Goal: Transaction & Acquisition: Download file/media

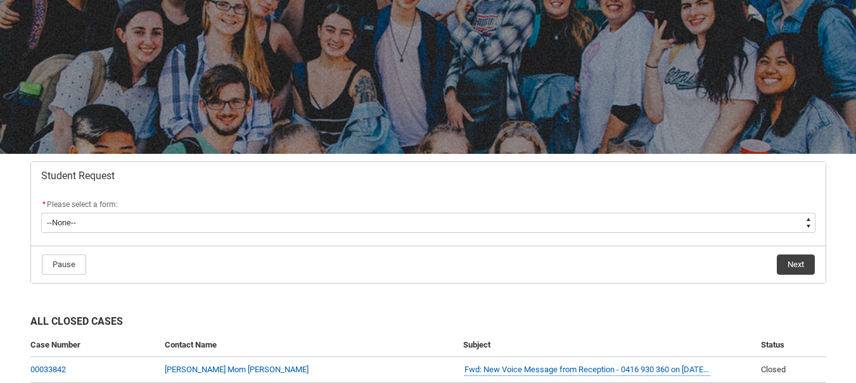
scroll to position [101, 0]
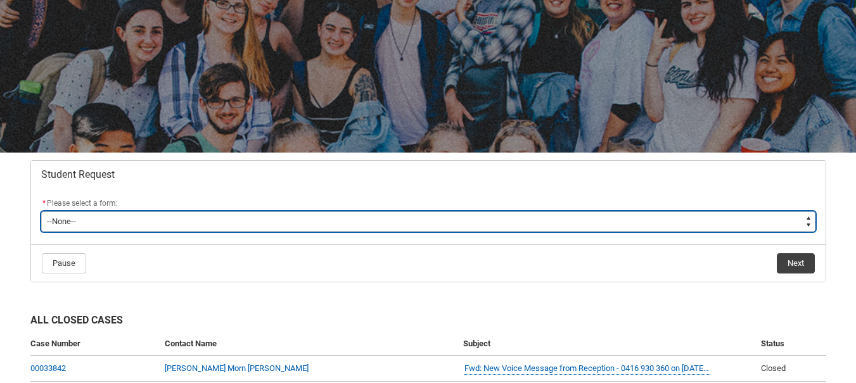
click at [471, 226] on select "--None-- Academic Transcript Application to Appeal Assignment Extension Change …" at bounding box center [428, 222] width 774 height 20
type lightning-select "Special_Consideration_Choice"
click at [41, 212] on select "--None-- Academic Transcript Application to Appeal Assignment Extension Change …" at bounding box center [428, 222] width 774 height 20
select select "Special_Consideration_Choice"
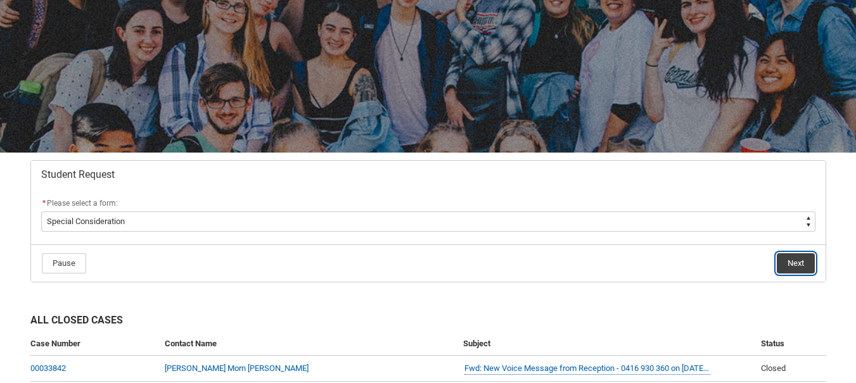
click at [792, 260] on button "Next" at bounding box center [796, 263] width 38 height 20
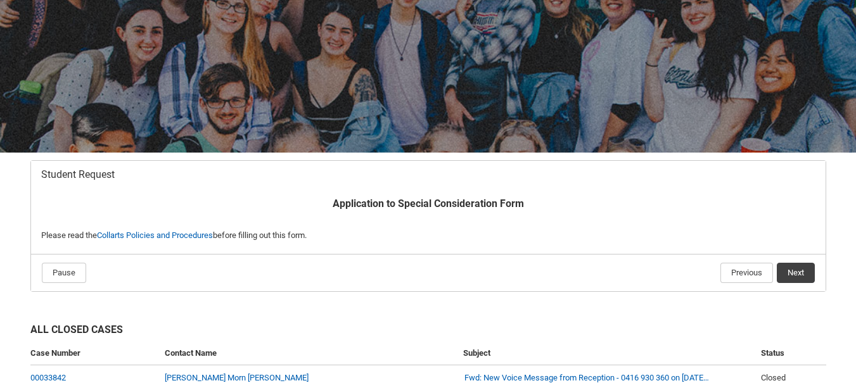
scroll to position [135, 0]
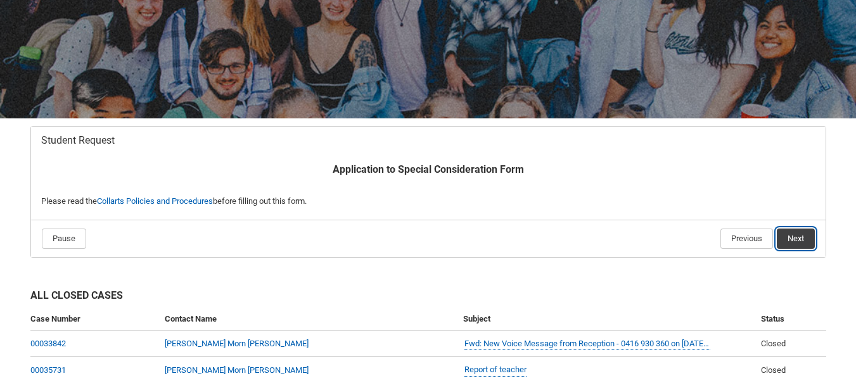
click at [786, 240] on button "Next" at bounding box center [796, 239] width 38 height 20
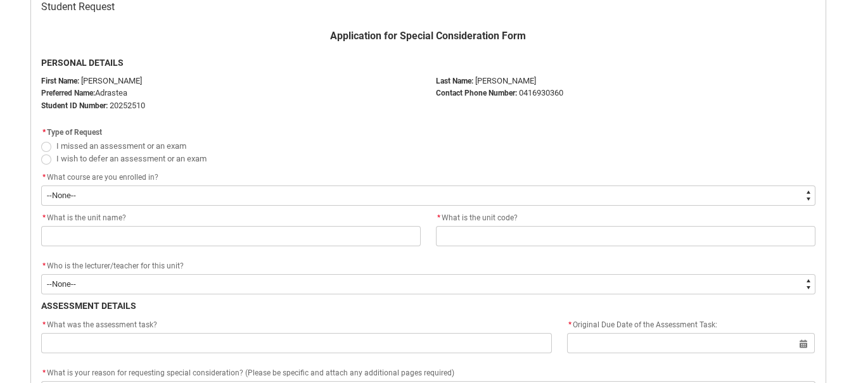
scroll to position [283, 0]
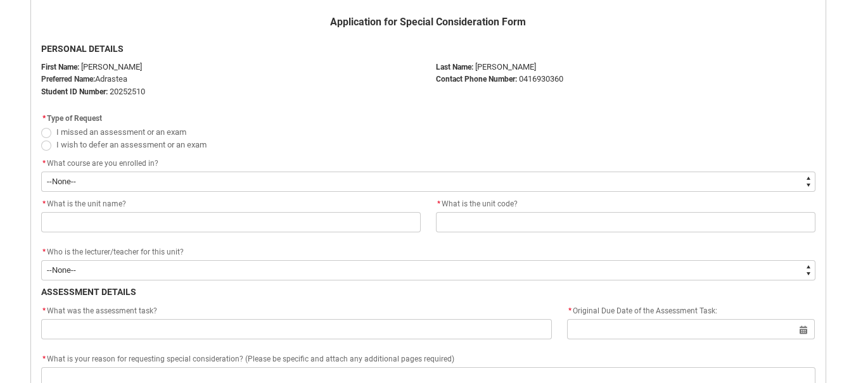
click at [103, 134] on span "I missed an assessment or an exam" at bounding box center [121, 132] width 130 height 10
click at [41, 125] on input "I missed an assessment or an exam" at bounding box center [41, 125] width 1 height 1
radio input "true"
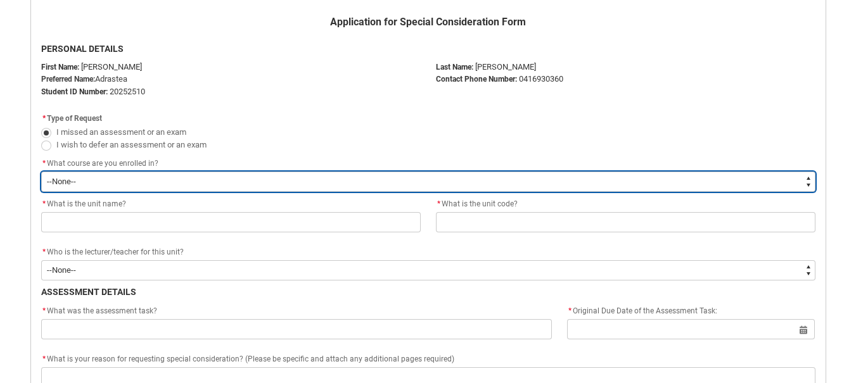
click at [100, 180] on select "--None-- Bachelor of Performing Arts (Acting)" at bounding box center [428, 182] width 774 height 20
type lightning-select "recordPicklist_ProgramEnrollment.a0jOZ0000032hGrYAI"
click at [41, 172] on select "--None-- Bachelor of Performing Arts (Acting)" at bounding box center [428, 182] width 774 height 20
select select "recordPicklist_ProgramEnrollment.a0jOZ0000032hGrYAI"
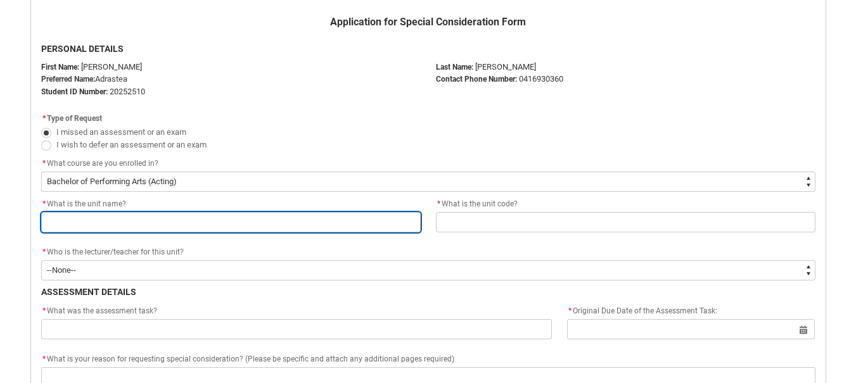
click at [104, 221] on input "Redu_Student_Request flow" at bounding box center [231, 222] width 380 height 20
type lightning-primitive-input-simple "T"
type input "T"
type lightning-primitive-input-simple "TH"
type input "TH"
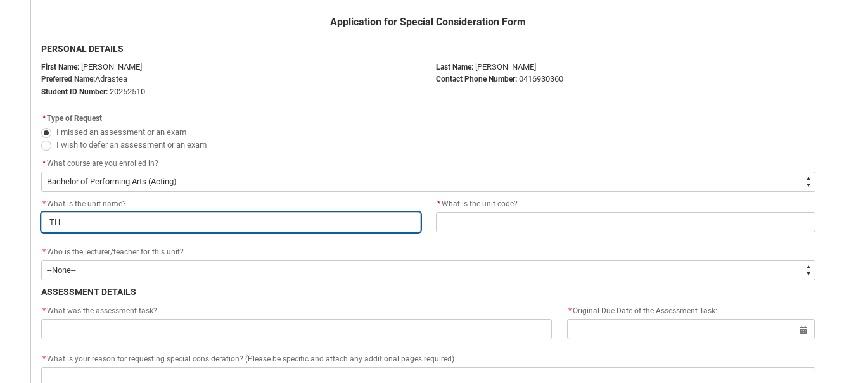
type lightning-primitive-input-simple "THe"
type input "THe"
type lightning-primitive-input-simple "THea"
type input "THea"
type lightning-primitive-input-simple "THeat"
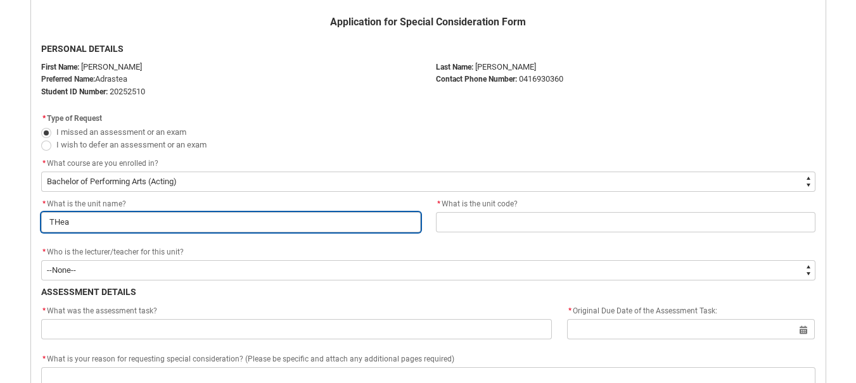
type input "THeat"
type lightning-primitive-input-simple "THea"
type input "THea"
type lightning-primitive-input-simple "THe"
type input "THe"
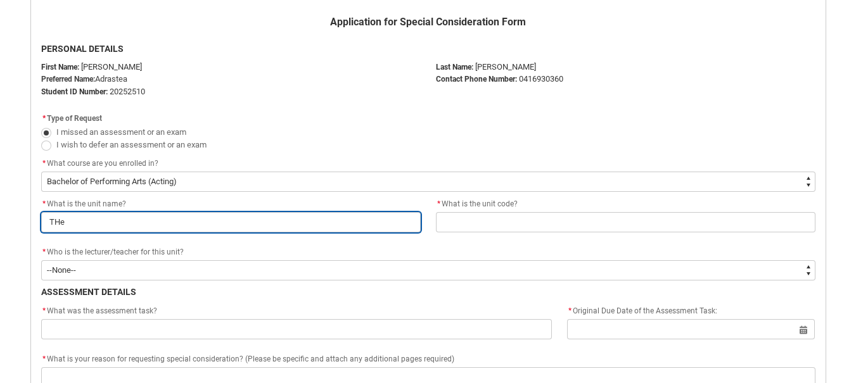
type lightning-primitive-input-simple "TH"
type input "TH"
type lightning-primitive-input-simple "T"
type input "T"
type lightning-primitive-input-simple "Th"
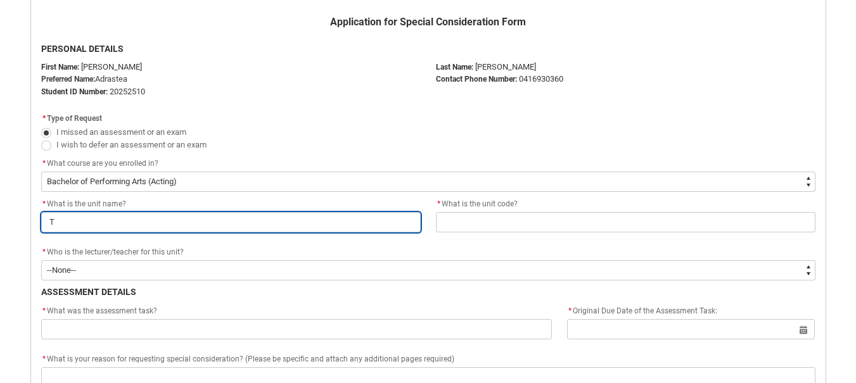
type input "Th"
type lightning-primitive-input-simple "The"
type input "The"
type lightning-primitive-input-simple "Thea"
type input "Thea"
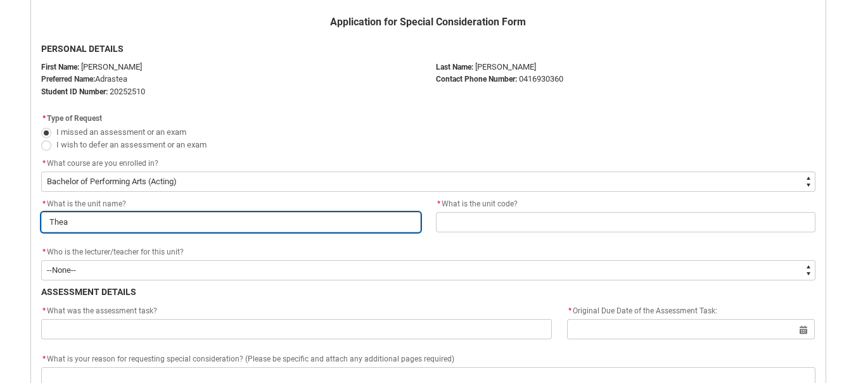
type lightning-primitive-input-simple "Theat"
type input "Theat"
type lightning-primitive-input-simple "Theatr"
type input "Theatr"
type lightning-primitive-input-simple "Theatre"
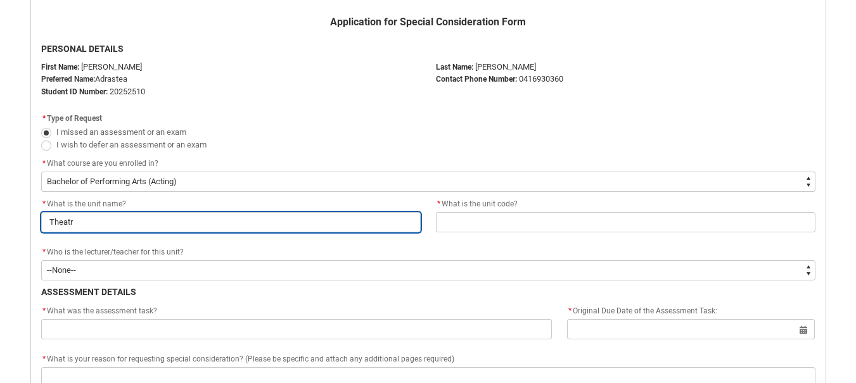
type input "Theatre"
type lightning-primitive-input-simple "Theatre"
type input "Theatre"
type lightning-primitive-input-simple "Theatre S"
type input "Theatre S"
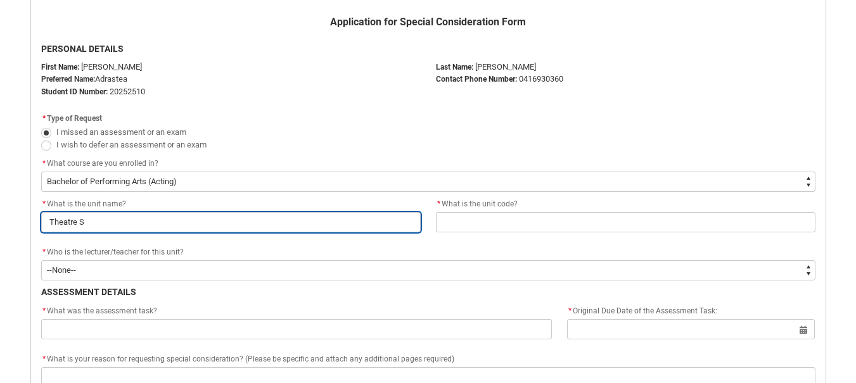
type lightning-primitive-input-simple "[GEOGRAPHIC_DATA]"
type input "[GEOGRAPHIC_DATA]"
type lightning-primitive-input-simple "Theatre Stu"
type input "Theatre Stu"
type lightning-primitive-input-simple "Theatre Stud"
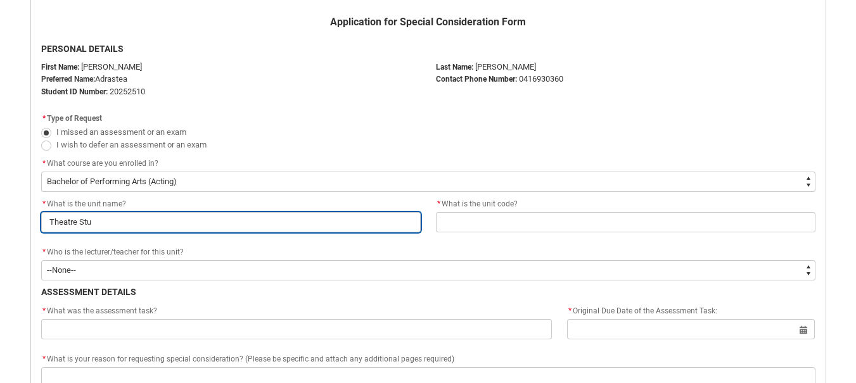
type input "Theatre Stud"
type lightning-primitive-input-simple "Theatre Studi"
type input "Theatre Studi"
type lightning-primitive-input-simple "Theatre Studie"
type input "Theatre Studie"
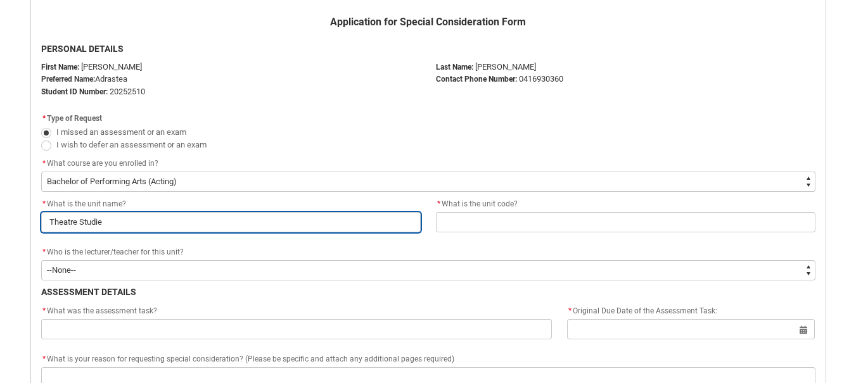
type lightning-primitive-input-simple "Theatre Studies"
type input "Theatre Studies"
type lightning-primitive-input-simple "Theatre Studies"
type input "Theatre Studies"
type lightning-primitive-input-simple "Theatre Studies 2"
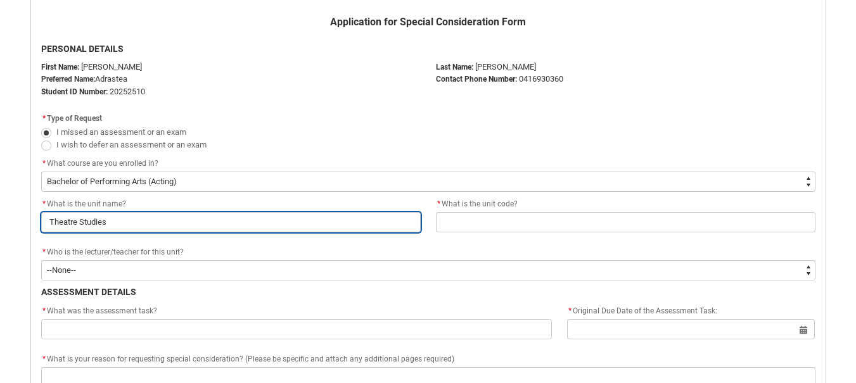
type input "Theatre Studies 2"
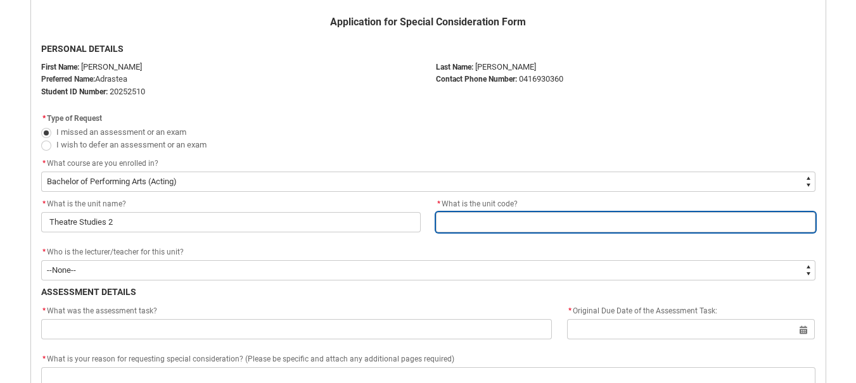
click at [516, 218] on input "Redu_Student_Request flow" at bounding box center [626, 222] width 380 height 20
type lightning-primitive-input-simple "S"
type input "S"
type lightning-primitive-input-simple "SH"
type input "SH"
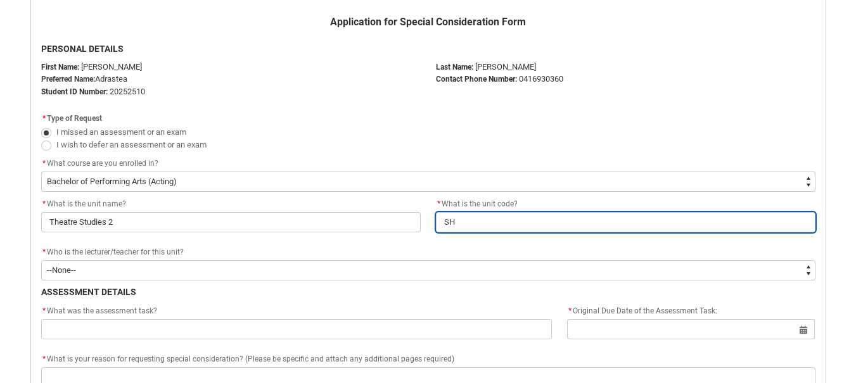
type lightning-primitive-input-simple "SHT"
type input "SHT"
type lightning-primitive-input-simple "SHTS"
type input "SHTS"
type lightning-primitive-input-simple "SHTS2"
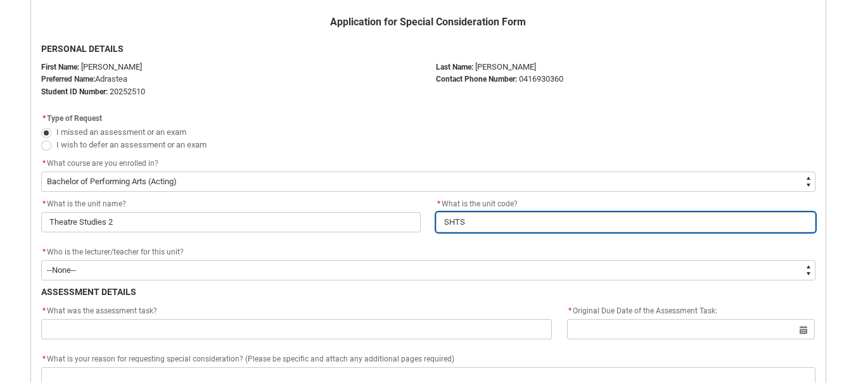
type input "SHTS2"
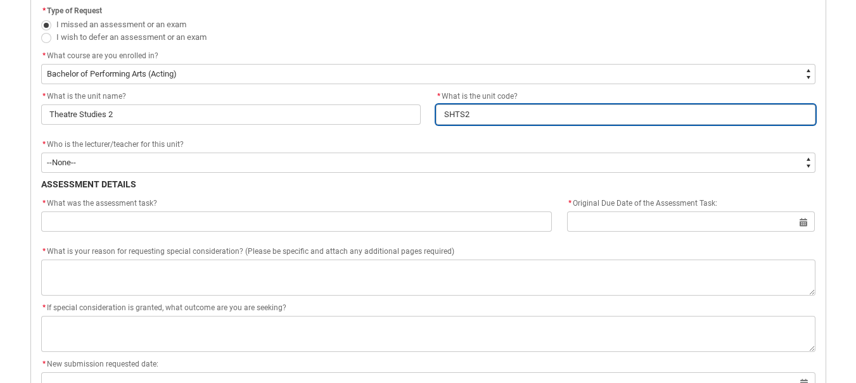
scroll to position [392, 0]
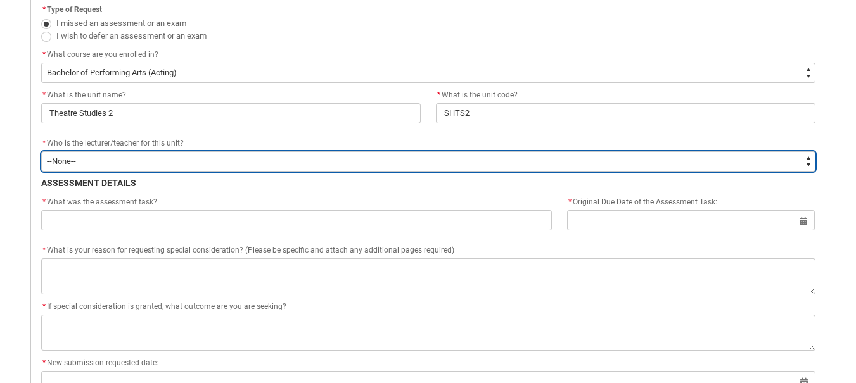
click at [255, 160] on select "--None-- [PERSON_NAME] [PERSON_NAME] [PERSON_NAME] [PERSON_NAME] [PERSON_NAME] …" at bounding box center [428, 161] width 774 height 20
type lightning-select "Faculty_NamefromAtoM.003I7000002EzaLIAS"
click at [41, 151] on select "--None-- [PERSON_NAME] [PERSON_NAME] [PERSON_NAME] [PERSON_NAME] [PERSON_NAME] …" at bounding box center [428, 161] width 774 height 20
select select "Faculty_NamefromAtoM.003I7000002EzaLIAS"
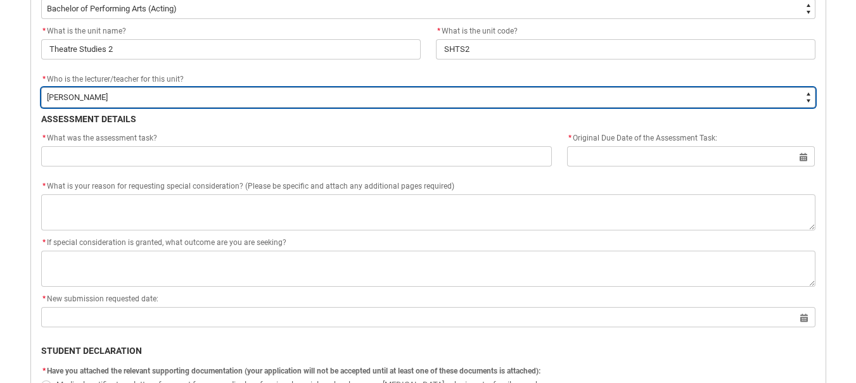
scroll to position [457, 0]
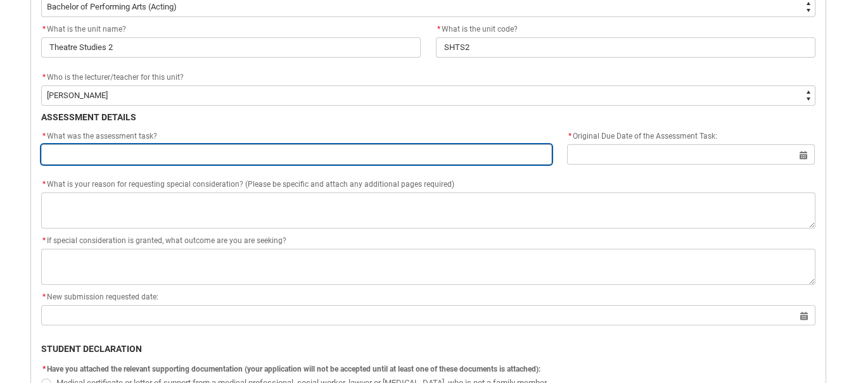
click at [355, 162] on input "Redu_Student_Request flow" at bounding box center [296, 154] width 511 height 20
type lightning-primitive-input-simple "A"
type input "A"
type lightning-primitive-input-simple "An"
type input "An"
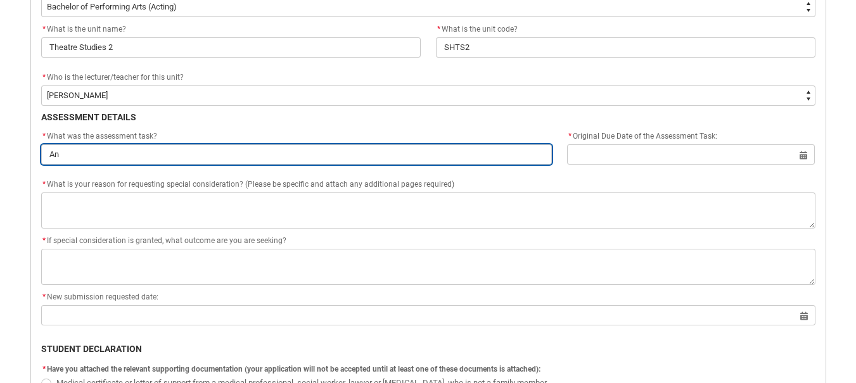
type lightning-primitive-input-simple "[PERSON_NAME]"
type input "[PERSON_NAME]"
type lightning-primitive-input-simple "Anno"
type input "Anno"
type lightning-primitive-input-simple "Annot"
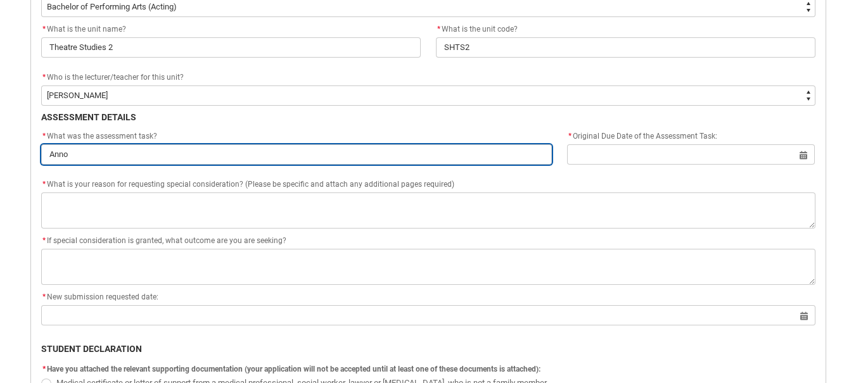
type input "Annot"
type lightning-primitive-input-simple "Annota"
type input "Annota"
type lightning-primitive-input-simple "Annotat"
type input "Annotat"
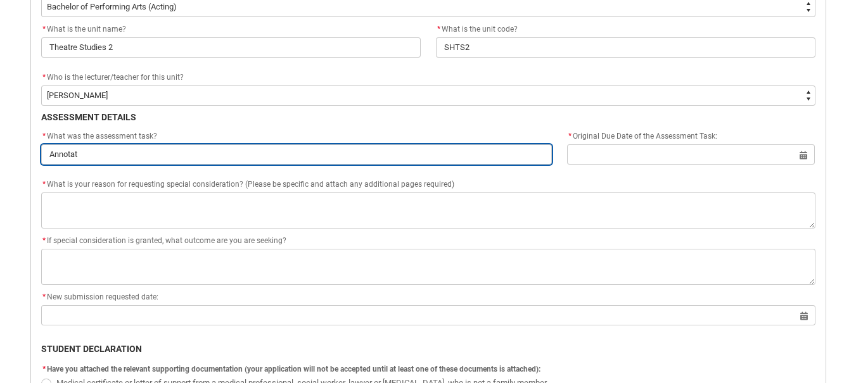
type lightning-primitive-input-simple "Annotate"
type input "Annotate"
type lightning-primitive-input-simple "Annotated"
type input "Annotated"
type lightning-primitive-input-simple "Annotated"
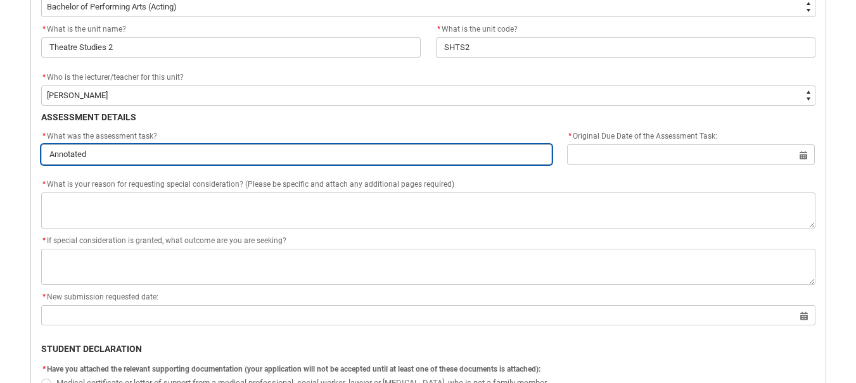
type input "Annotated"
type lightning-primitive-input-simple "Annotated B"
type input "Annotated B"
type lightning-primitive-input-simple "Annotated BI"
type input "Annotated BI"
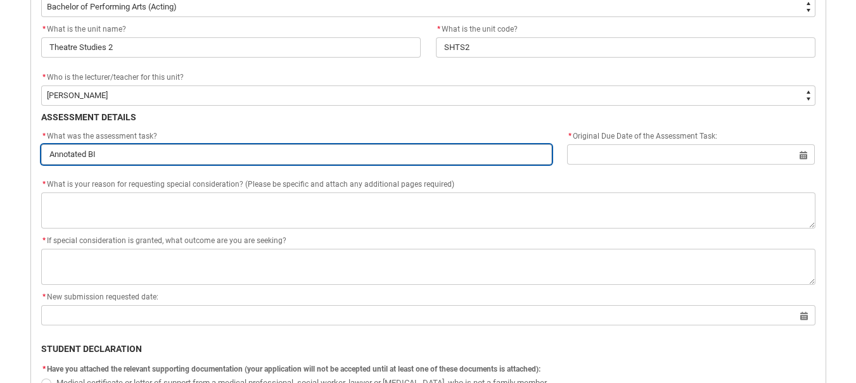
type lightning-primitive-input-simple "Annotated BIb"
type input "Annotated BIb"
type lightning-primitive-input-simple "Annotated BIbl"
type input "Annotated BIbl"
type lightning-primitive-input-simple "Annotated [DEMOGRAPHIC_DATA]"
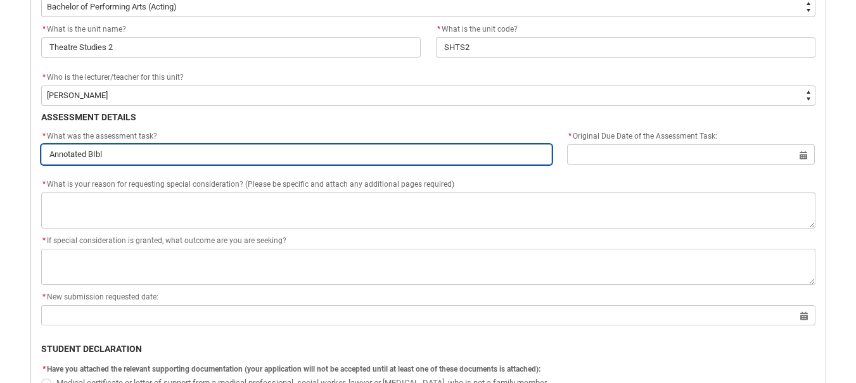
type input "Annotated [DEMOGRAPHIC_DATA]"
type lightning-primitive-input-simple "Annotated BIblio"
type input "Annotated BIblio"
type lightning-primitive-input-simple "Annotated BIbliog"
type input "Annotated BIbliog"
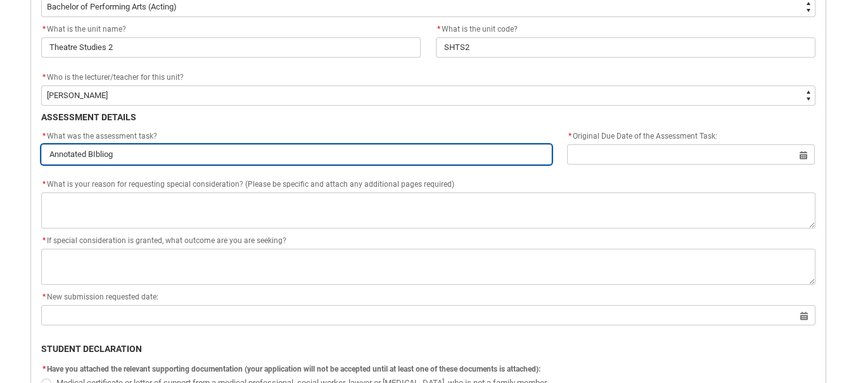
type lightning-primitive-input-simple "Annotated BIbliogr"
type input "Annotated BIbliogr"
type lightning-primitive-input-simple "Annotated BIbliogra"
type input "Annotated BIbliogra"
type lightning-primitive-input-simple "Annotated BIbliograp"
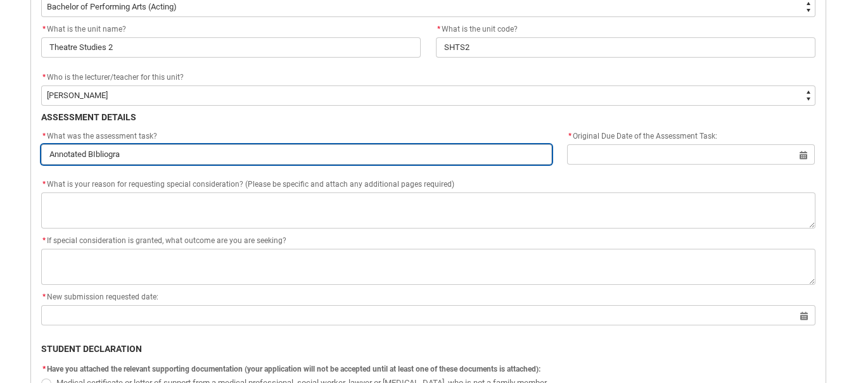
type input "Annotated BIbliograp"
type lightning-primitive-input-simple "Annotated BIbliograph"
type input "Annotated BIbliograph"
type lightning-primitive-input-simple "Annotated BIbliography"
type input "Annotated BIbliography"
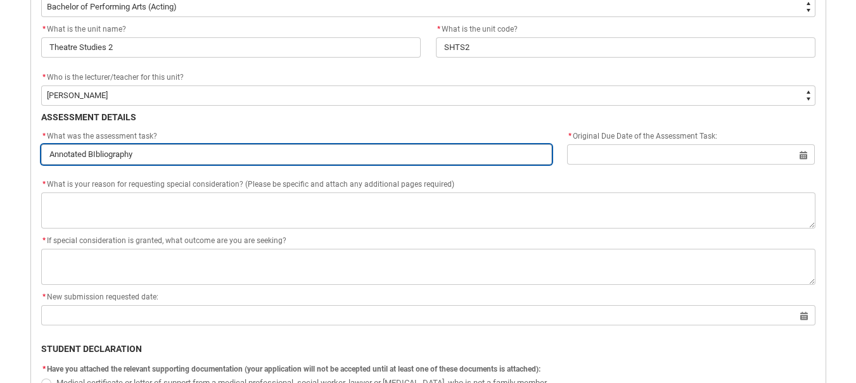
type lightning-primitive-input-simple "Annotated BIbliography"
type input "Annotated BIbliography"
type lightning-primitive-input-simple "Annotated BIbliography a"
type input "Annotated BIbliography a"
type lightning-primitive-input-simple "Annotated BIbliography an"
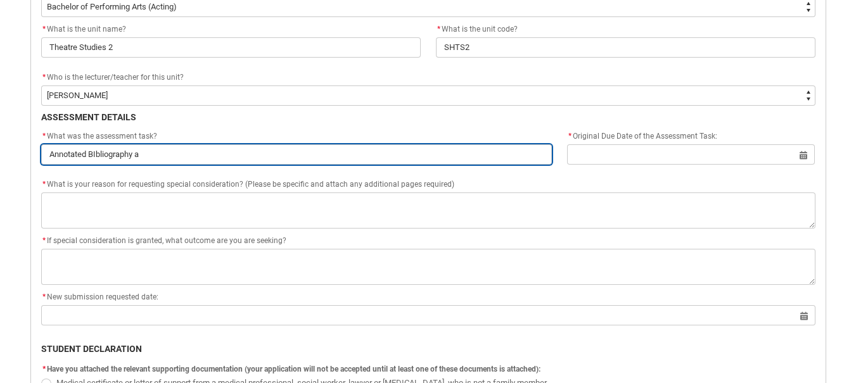
type input "Annotated BIbliography an"
type lightning-primitive-input-simple "Annotated BIbliography and"
type input "Annotated BIbliography and"
type lightning-primitive-input-simple "Annotated BIbliography and"
type input "Annotated BIbliography and"
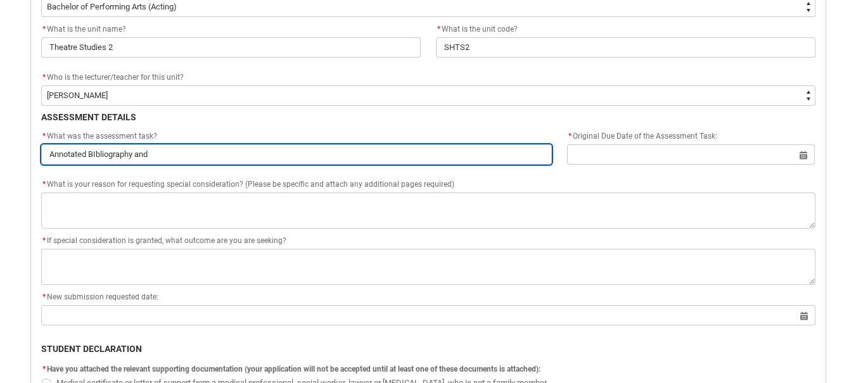
click at [95, 158] on input "Annotated BIbliography and" at bounding box center [296, 154] width 511 height 20
type lightning-primitive-input-simple "Annotated Bbliography and"
type input "Annotated Bbliography and"
type lightning-primitive-input-simple "Annotated Bibliography and"
type input "Annotated Bibliography and"
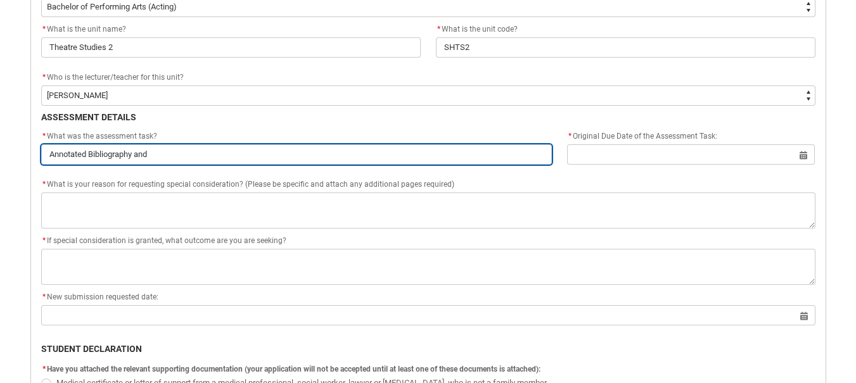
click at [166, 159] on input "Annotated Bibliography and" at bounding box center [296, 154] width 511 height 20
type lightning-primitive-input-simple "Annotated Bibliography and C"
type input "Annotated Bibliography and C"
type lightning-primitive-input-simple "Annotated Bibliography and Ca"
type input "Annotated Bibliography and Ca"
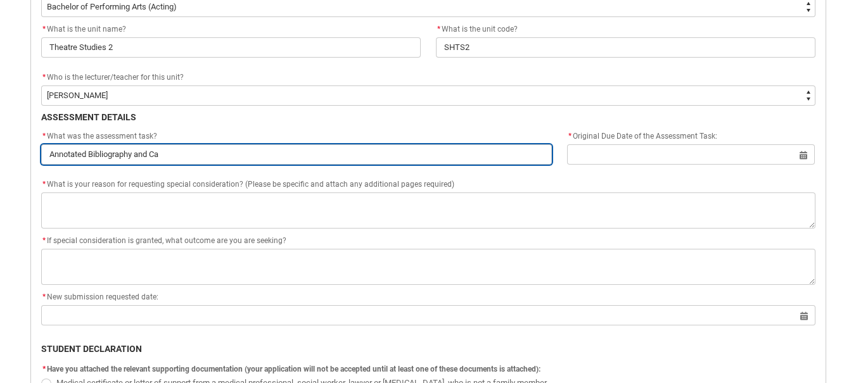
type lightning-primitive-input-simple "Annotated Bibliography and Cas"
type input "Annotated Bibliography and Cas"
type lightning-primitive-input-simple "Annotated Bibliography and Case"
type input "Annotated Bibliography and Case"
type lightning-primitive-input-simple "Annotated Bibliography and Case"
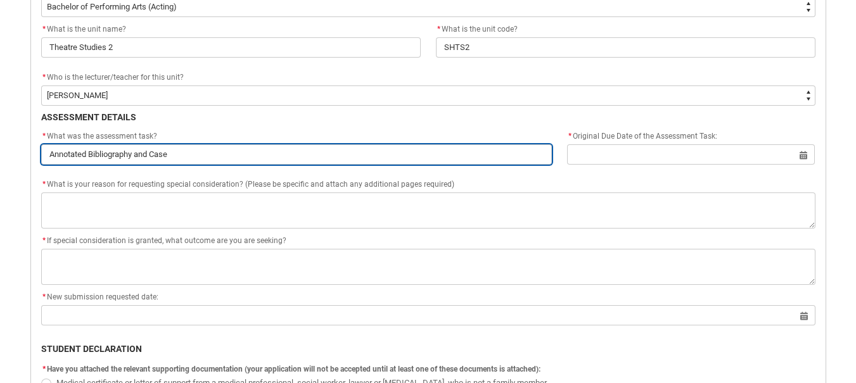
type input "Annotated Bibliography and Case"
type lightning-primitive-input-simple "Annotated Bibliography and Case S"
type input "Annotated Bibliography and Case S"
type lightning-primitive-input-simple "Annotated Bibliography and Case St"
type input "Annotated Bibliography and Case St"
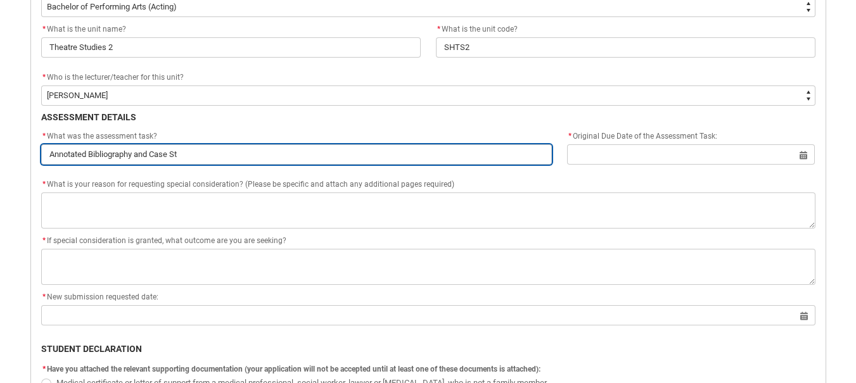
type lightning-primitive-input-simple "Annotated Bibliography and Case Stu"
type input "Annotated Bibliography and Case Stu"
type lightning-primitive-input-simple "Annotated Bibliography and Case Stud"
type input "Annotated Bibliography and Case Stud"
type lightning-primitive-input-simple "Annotated Bibliography and Case Study"
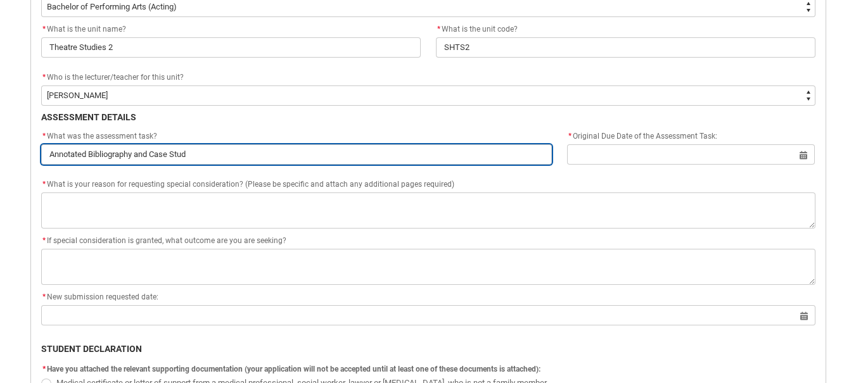
type input "Annotated Bibliography and Case Study"
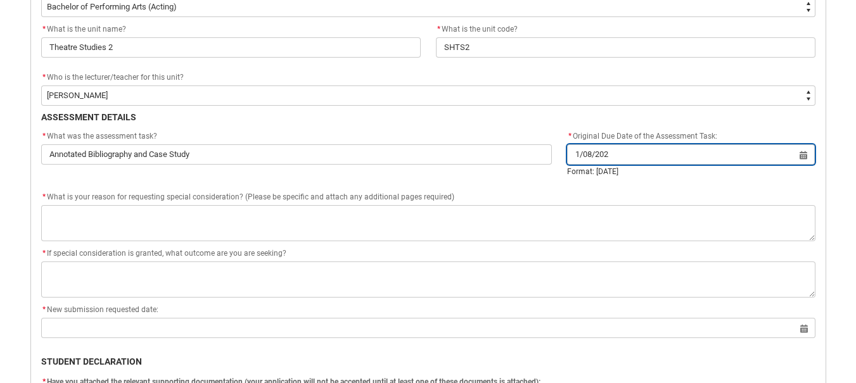
type input "[DATE]"
type lightning-datepicker "[DATE]"
type lightning-input "[DATE]"
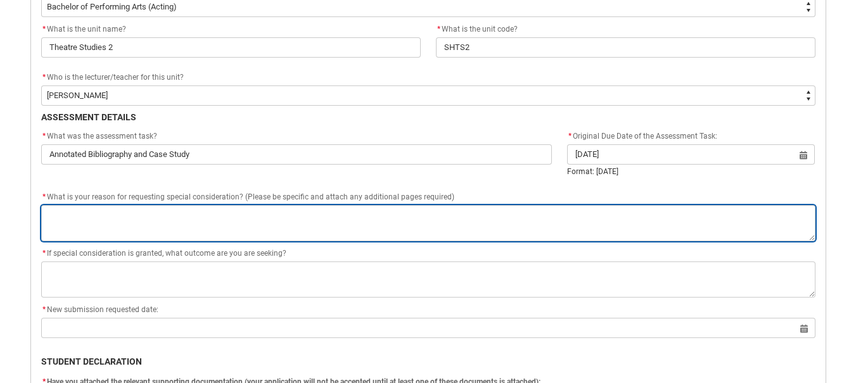
click at [696, 205] on textarea "*" at bounding box center [428, 223] width 774 height 36
type input "[DATE]"
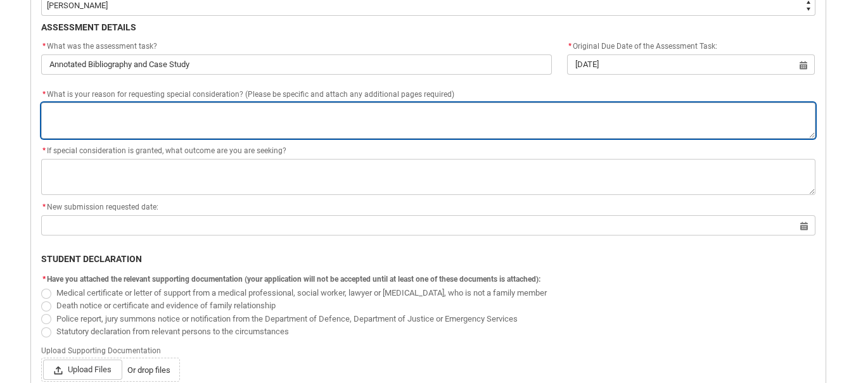
scroll to position [546, 0]
type lightning-textarea "C"
type textarea "C"
type lightning-textarea "Ch"
type textarea "Ch"
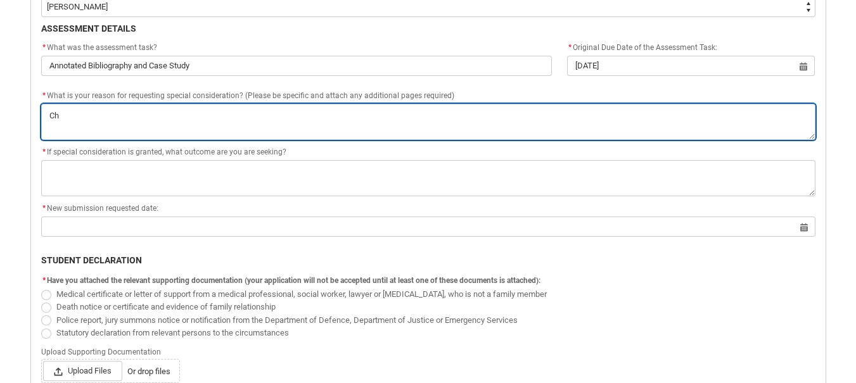
type lightning-textarea "Chi"
type textarea "Chi"
type lightning-textarea "Chir"
type textarea "Chir"
type lightning-textarea "[PERSON_NAME]"
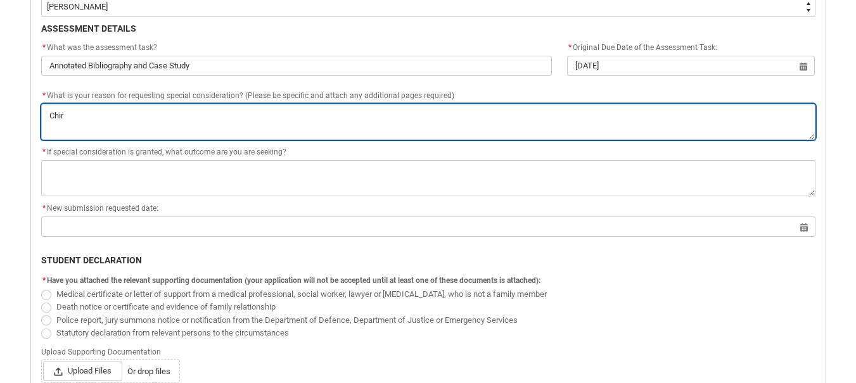
type textarea "[PERSON_NAME]"
type lightning-textarea "Chir"
type textarea "Chir"
type lightning-textarea "Chi"
type textarea "Chi"
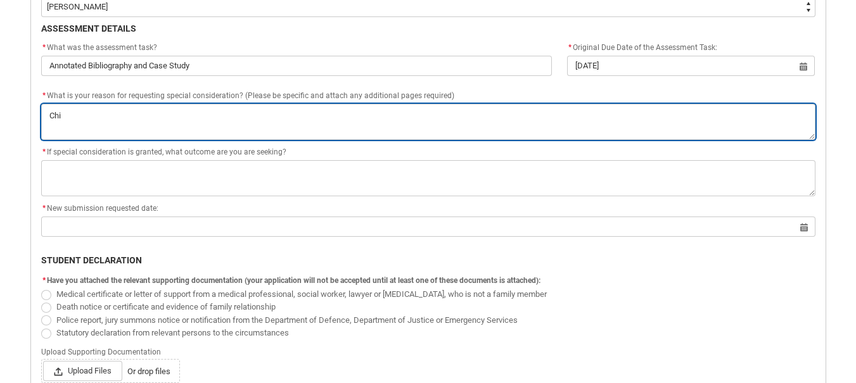
type lightning-textarea "Ch"
type textarea "Ch"
type lightning-textarea "Chr"
type textarea "Chr"
type lightning-textarea "Chrs"
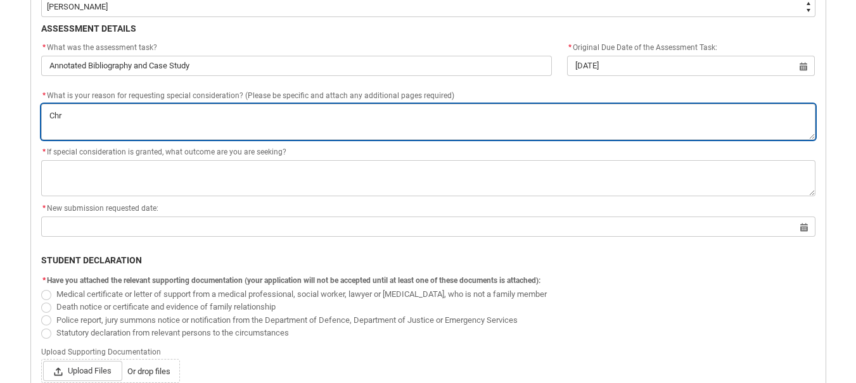
type textarea "Chrs"
type lightning-textarea "Chrsi"
type textarea "Chrsi"
type lightning-textarea "Chrsis"
type textarea "Chrsis"
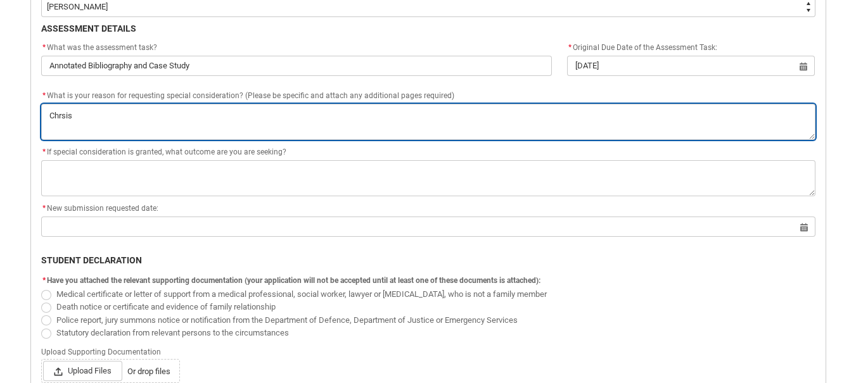
type lightning-textarea "Chrsi"
type textarea "Chrsi"
type lightning-textarea "Chrs"
type textarea "Chrs"
type lightning-textarea "Chr"
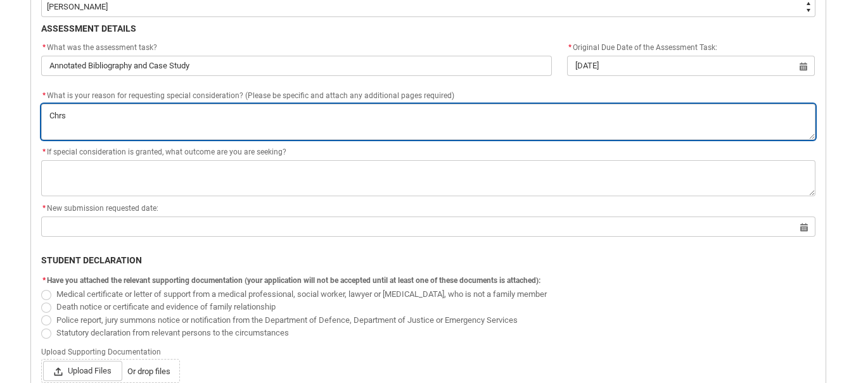
type textarea "Chr"
type lightning-textarea "Chri"
type textarea "Chri"
type lightning-textarea "[PERSON_NAME]"
type textarea "[PERSON_NAME]"
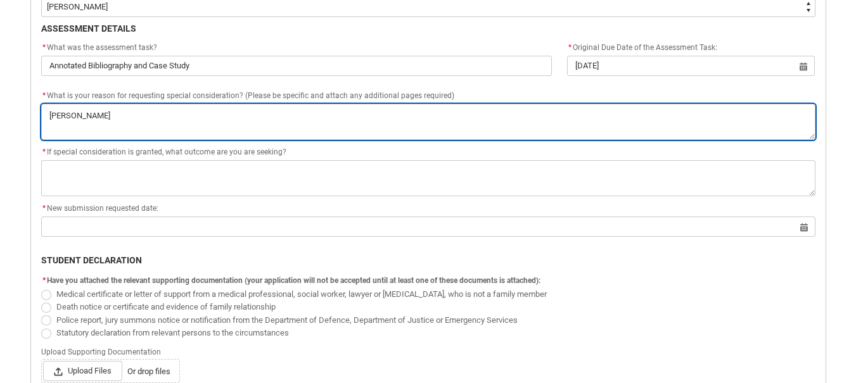
type lightning-textarea "[PERSON_NAME]"
type textarea "[PERSON_NAME]"
type lightning-textarea "[PERSON_NAME]"
type textarea "[PERSON_NAME]"
type lightning-textarea "[PERSON_NAME]"
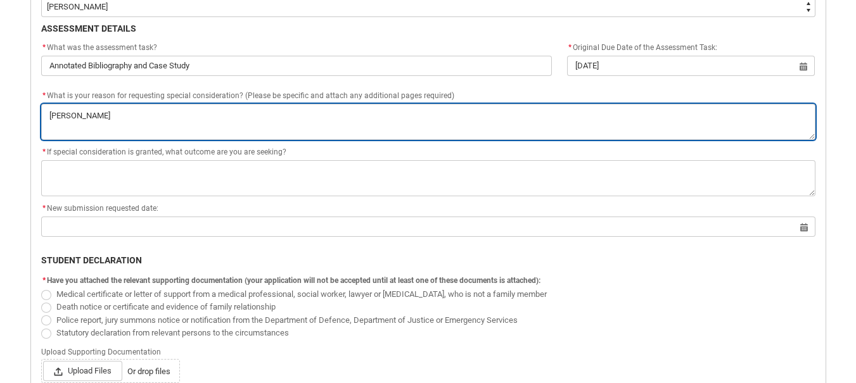
type textarea "[PERSON_NAME]"
type lightning-textarea "[PERSON_NAME]"
type textarea "[PERSON_NAME]"
type lightning-textarea "[PERSON_NAME]"
type textarea "[PERSON_NAME]"
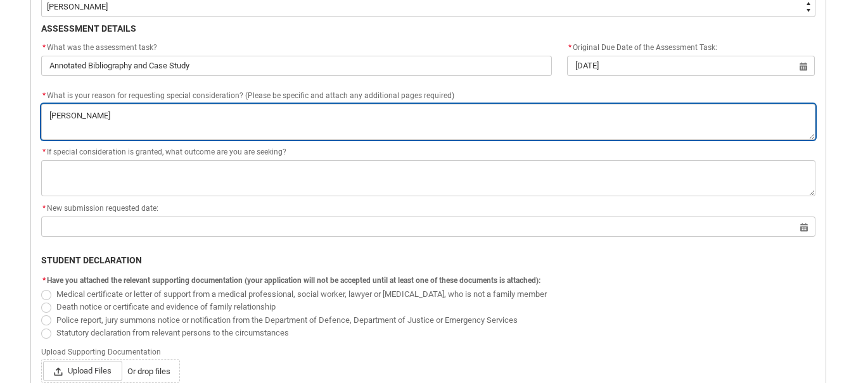
type lightning-textarea "[PERSON_NAME]"
type textarea "[PERSON_NAME]"
type lightning-textarea "[PERSON_NAME] will b"
type textarea "[PERSON_NAME] will b"
type lightning-textarea "[PERSON_NAME] will be"
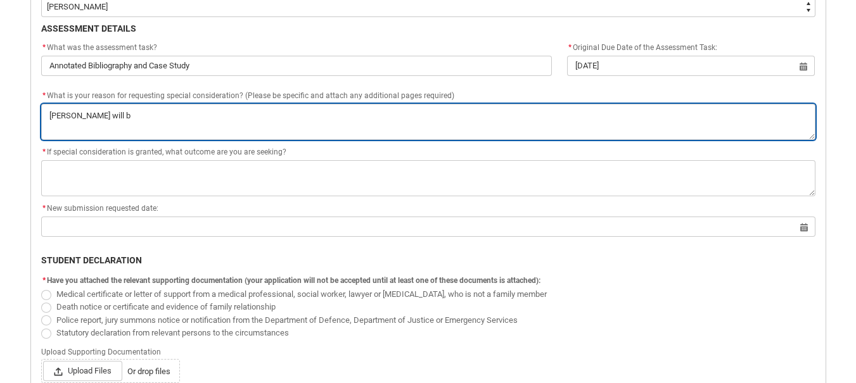
type textarea "[PERSON_NAME] will be"
type lightning-textarea "[PERSON_NAME] will be"
click at [51, 118] on textarea "*" at bounding box center [428, 122] width 774 height 36
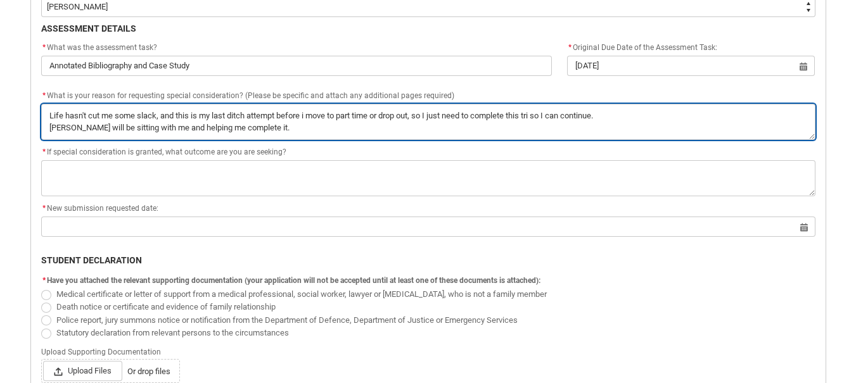
click at [151, 128] on textarea "*" at bounding box center [428, 122] width 774 height 36
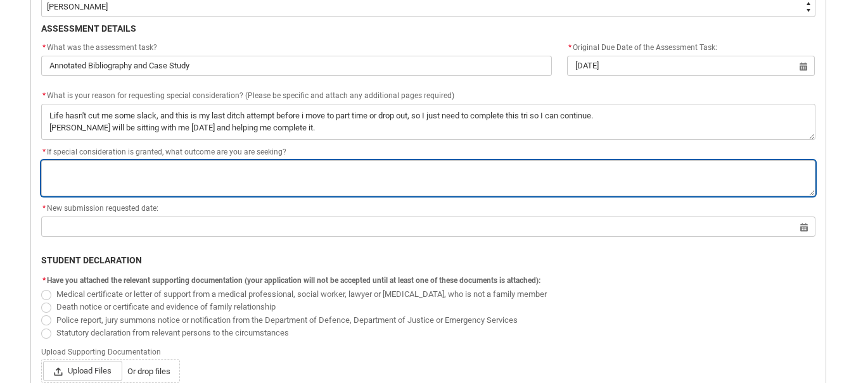
click at [187, 174] on textarea "*" at bounding box center [428, 178] width 774 height 36
click at [62, 178] on textarea "*" at bounding box center [428, 178] width 774 height 36
click at [163, 160] on textarea "*" at bounding box center [428, 178] width 774 height 36
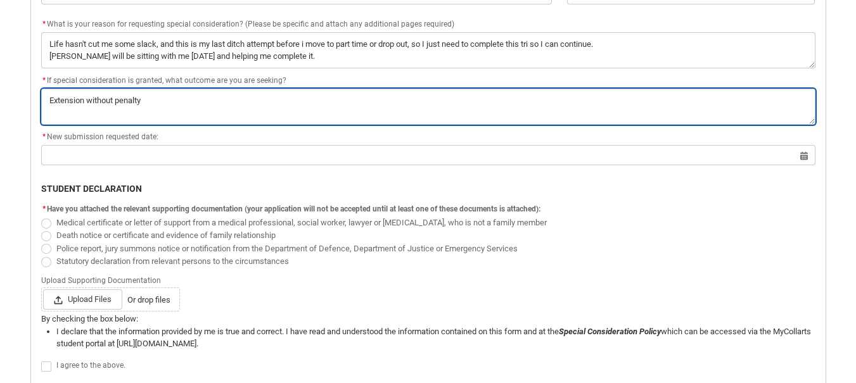
scroll to position [618, 0]
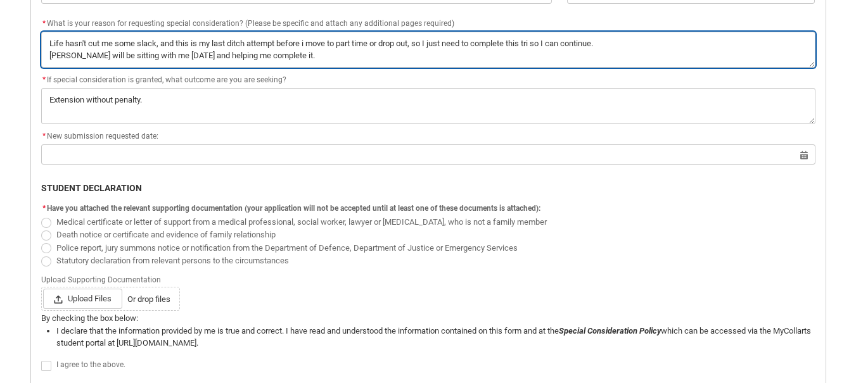
click at [171, 54] on textarea "*" at bounding box center [428, 50] width 774 height 36
click at [167, 58] on textarea "*" at bounding box center [428, 50] width 774 height 36
click at [164, 56] on textarea "*" at bounding box center [428, 50] width 774 height 36
click at [660, 48] on textarea "*" at bounding box center [428, 50] width 774 height 36
click at [606, 45] on textarea "*" at bounding box center [428, 50] width 774 height 36
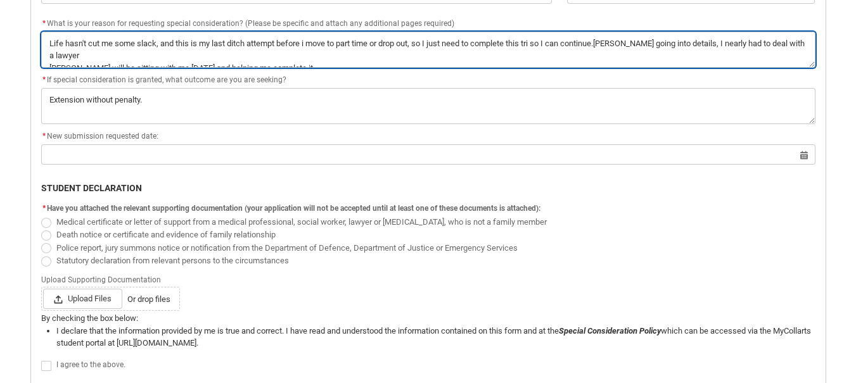
click at [607, 45] on textarea "*" at bounding box center [428, 50] width 774 height 36
click at [623, 43] on textarea "*" at bounding box center [428, 50] width 774 height 36
click at [628, 44] on textarea "*" at bounding box center [428, 50] width 774 height 36
drag, startPoint x: 640, startPoint y: 44, endPoint x: 611, endPoint y: 43, distance: 28.5
click at [611, 43] on textarea "*" at bounding box center [428, 50] width 774 height 36
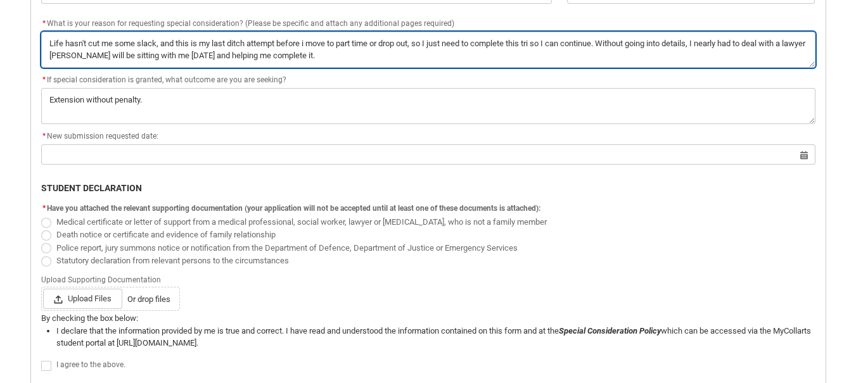
click at [86, 54] on textarea "*" at bounding box center [428, 50] width 774 height 36
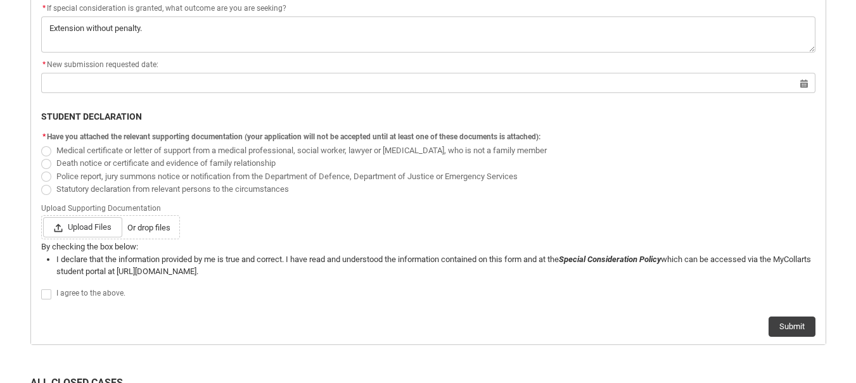
scroll to position [691, 0]
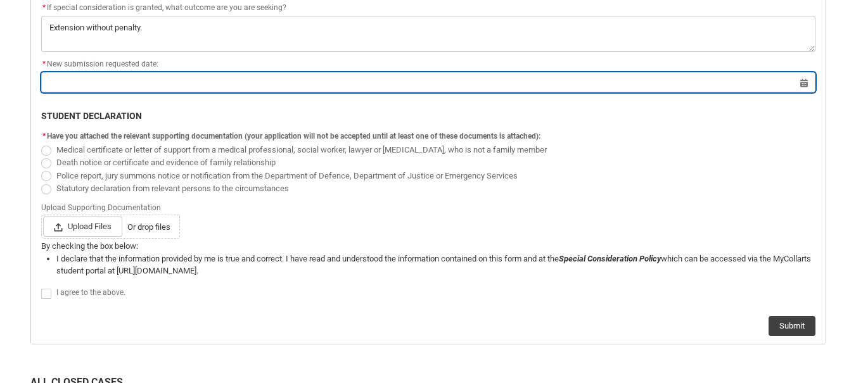
click at [153, 79] on input "Redu_Student_Request flow" at bounding box center [428, 82] width 774 height 20
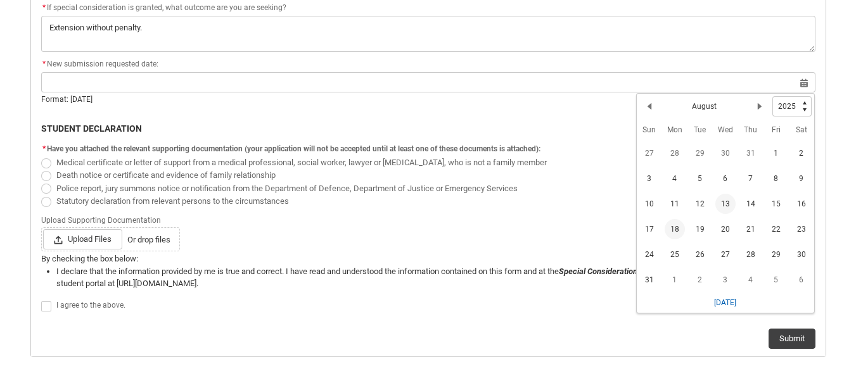
click at [679, 233] on span "18" at bounding box center [675, 229] width 20 height 20
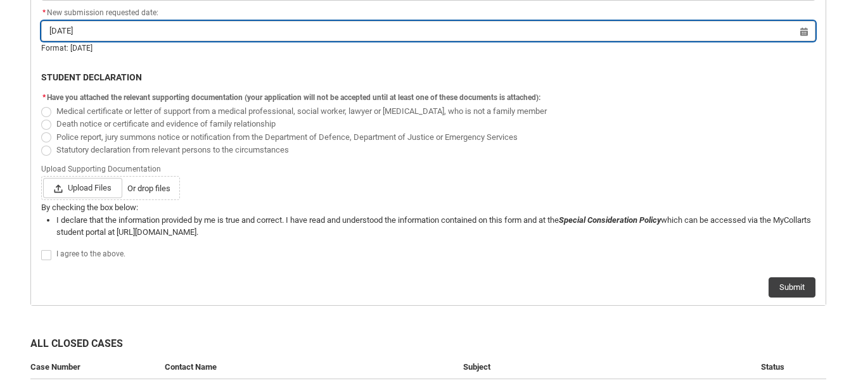
scroll to position [743, 0]
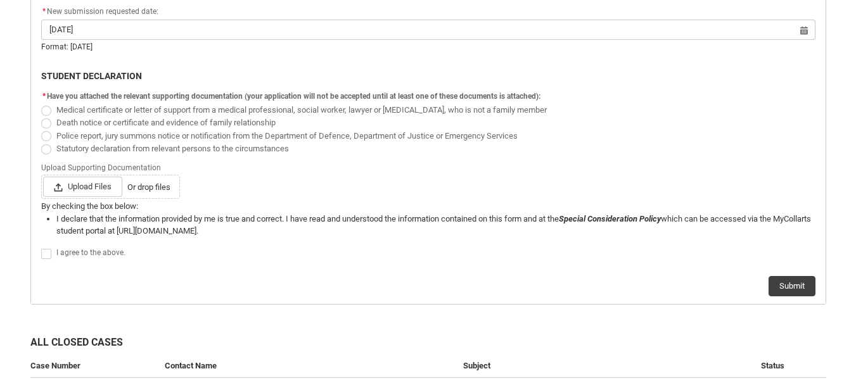
click at [74, 149] on span "Statutory declaration from relevant persons to the circumstances" at bounding box center [172, 149] width 233 height 10
click at [41, 142] on input "Statutory declaration from relevant persons to the circumstances" at bounding box center [41, 141] width 1 height 1
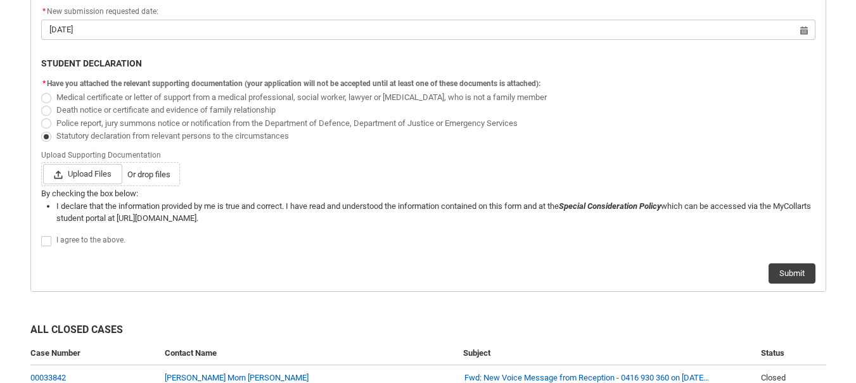
click at [89, 103] on span "Death notice or certificate and evidence of family relationship" at bounding box center [168, 109] width 224 height 12
click at [41, 103] on input "Death notice or certificate and evidence of family relationship" at bounding box center [41, 103] width 1 height 1
click at [80, 98] on span "Medical certificate or letter of support from a medical professional, social wo…" at bounding box center [301, 98] width 490 height 10
click at [41, 91] on input "Medical certificate or letter of support from a medical professional, social wo…" at bounding box center [41, 90] width 1 height 1
click at [81, 169] on span "Upload Files" at bounding box center [82, 174] width 79 height 20
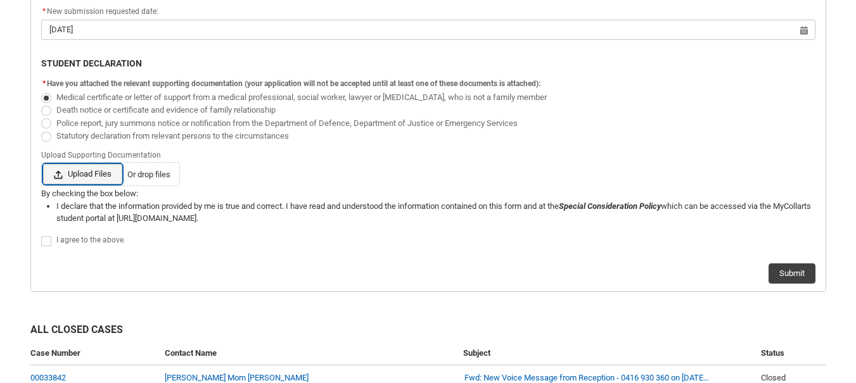
click at [43, 164] on input "Upload Files Or drop files" at bounding box center [42, 163] width 1 height 1
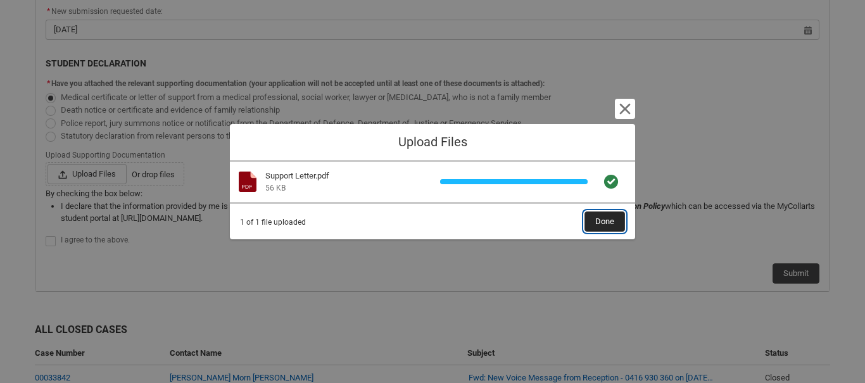
click at [599, 223] on span "Done" at bounding box center [605, 221] width 19 height 19
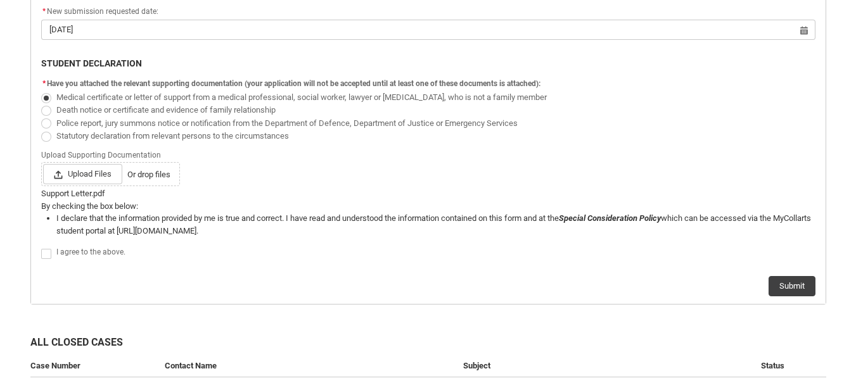
click at [88, 256] on span "I agree to the above." at bounding box center [90, 252] width 69 height 9
click at [779, 279] on button "Submit" at bounding box center [792, 286] width 47 height 20
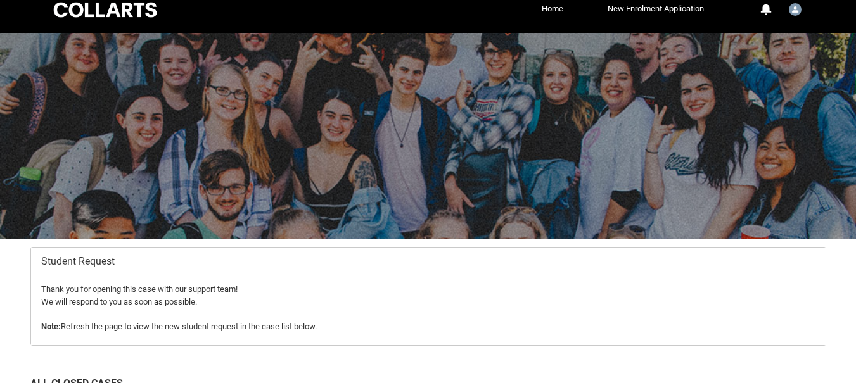
scroll to position [0, 0]
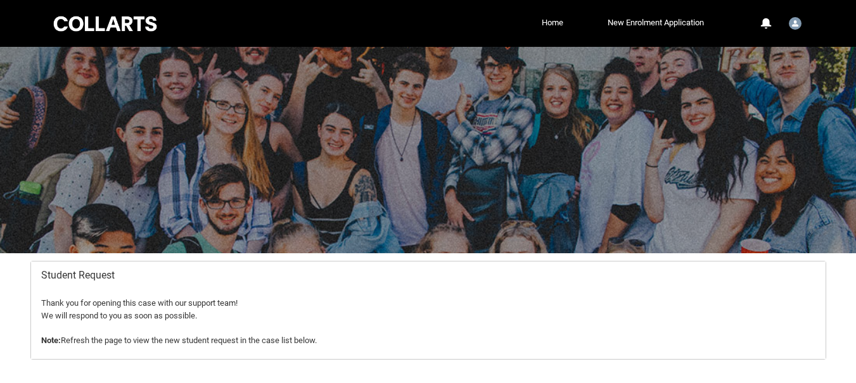
click at [124, 34] on div "Collarts Education Community Home New Enrolment Application More 0 Notification…" at bounding box center [427, 23] width 753 height 47
click at [552, 25] on link "Home" at bounding box center [553, 22] width 28 height 19
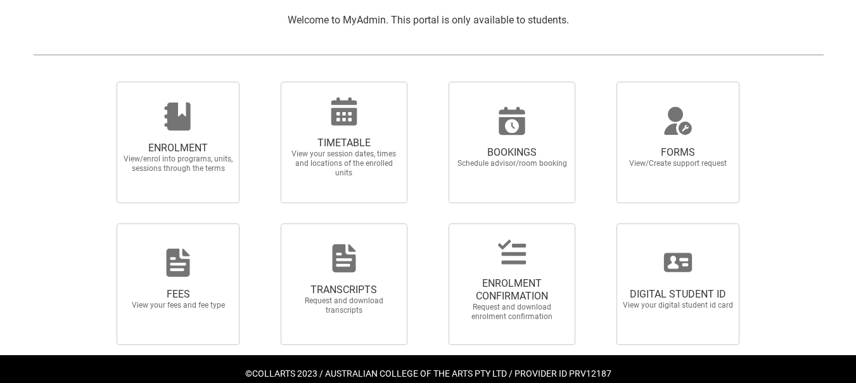
scroll to position [281, 0]
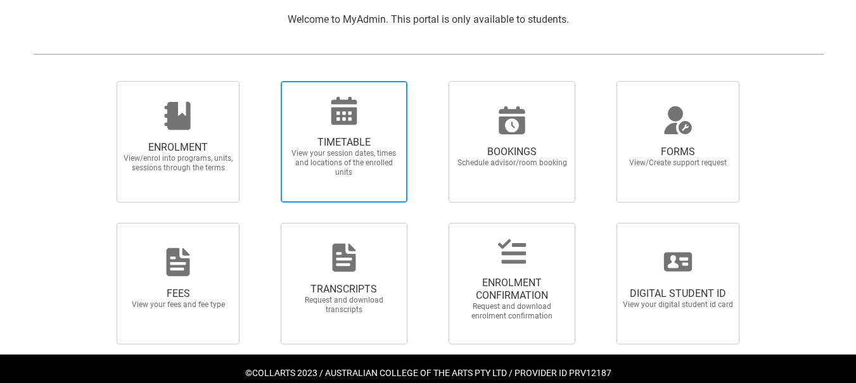
click at [370, 107] on div at bounding box center [344, 111] width 122 height 30
click at [265, 81] on input "TIMETABLE View your session dates, times and locations of the enrolled units" at bounding box center [264, 80] width 1 height 1
click at [370, 107] on div at bounding box center [344, 111] width 122 height 30
click at [265, 81] on input "TIMETABLE View your session dates, times and locations of the enrolled units" at bounding box center [264, 80] width 1 height 1
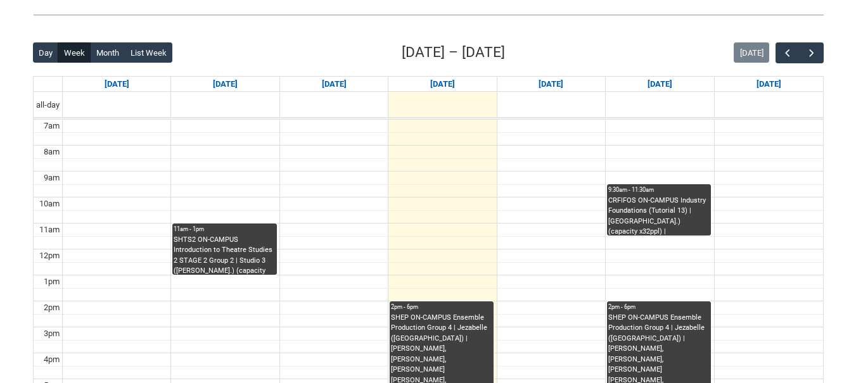
scroll to position [293, 0]
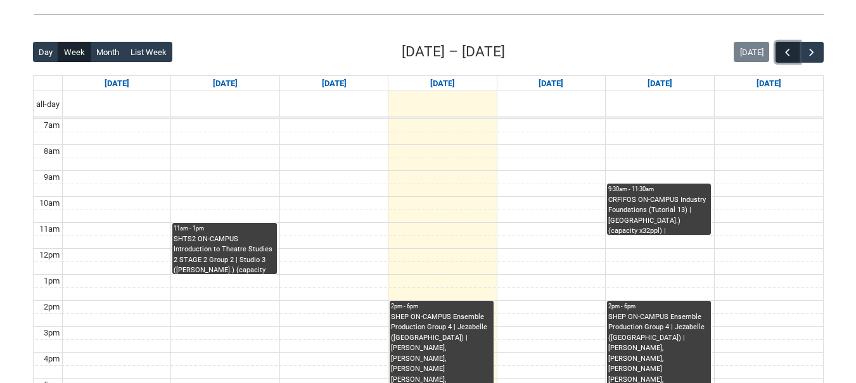
click at [797, 46] on button "button" at bounding box center [788, 52] width 24 height 21
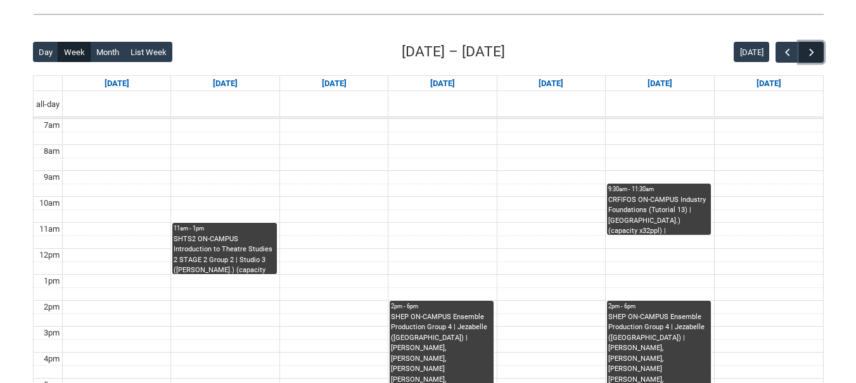
click at [812, 44] on button "button" at bounding box center [811, 52] width 24 height 21
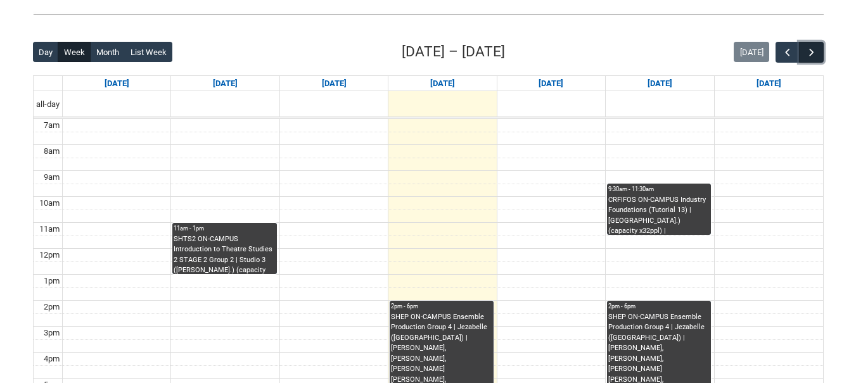
click at [812, 44] on button "button" at bounding box center [811, 52] width 24 height 21
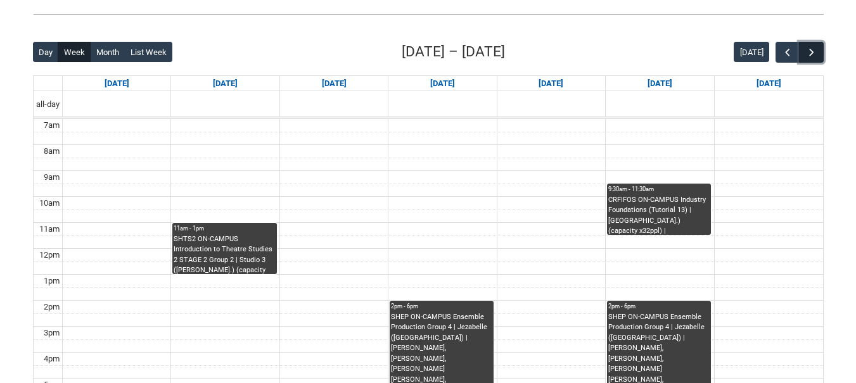
click at [812, 44] on button "button" at bounding box center [811, 52] width 24 height 21
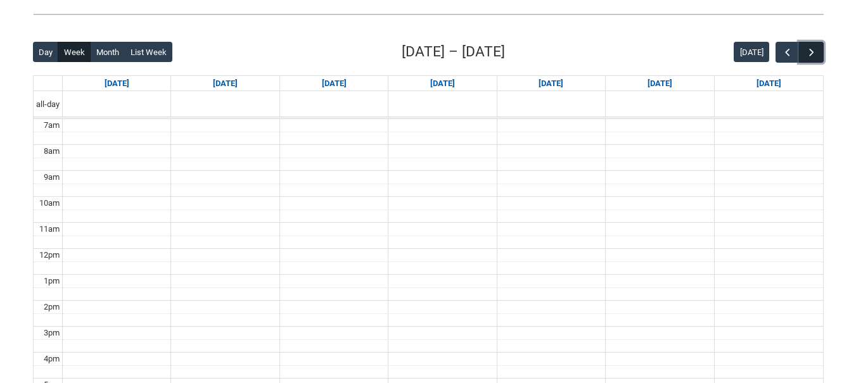
click at [812, 44] on button "button" at bounding box center [811, 52] width 24 height 21
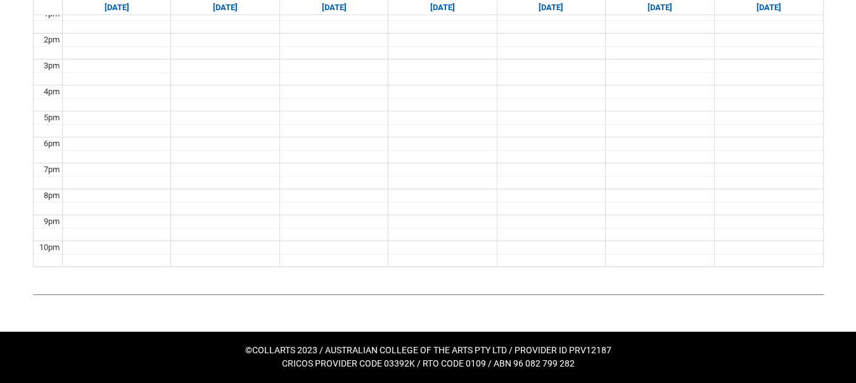
scroll to position [0, 0]
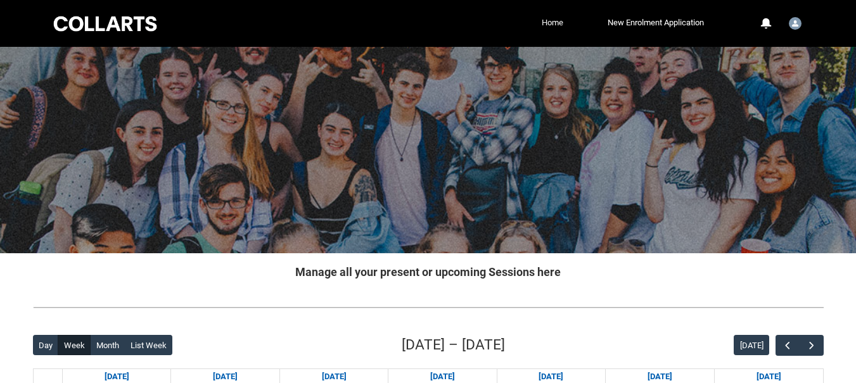
click at [547, 25] on link "Home" at bounding box center [553, 22] width 28 height 19
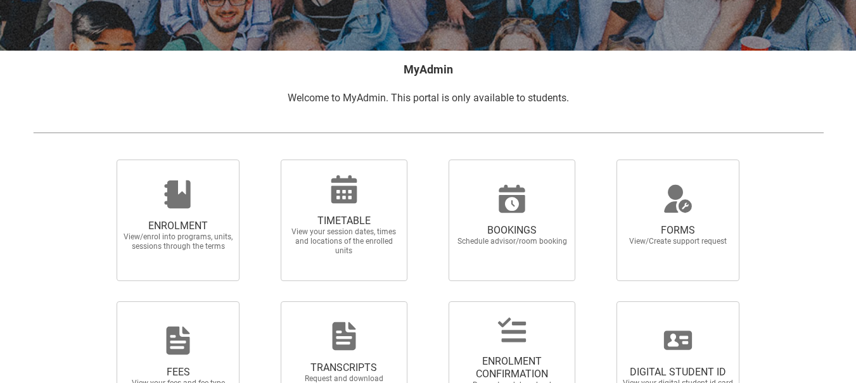
scroll to position [304, 0]
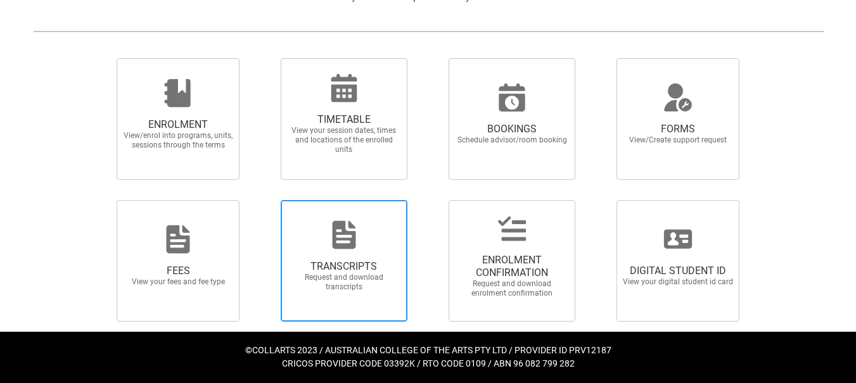
click at [363, 254] on span "TRANSCRIPTS Request and download transcripts" at bounding box center [344, 276] width 122 height 52
click at [265, 200] on input "TRANSCRIPTS Request and download transcripts" at bounding box center [264, 200] width 1 height 1
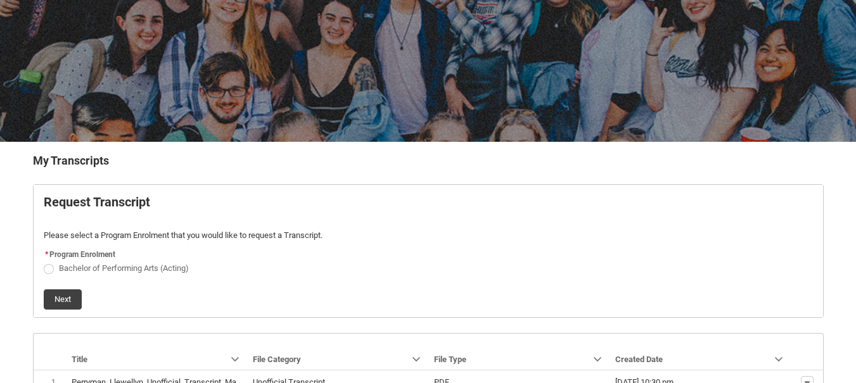
scroll to position [193, 0]
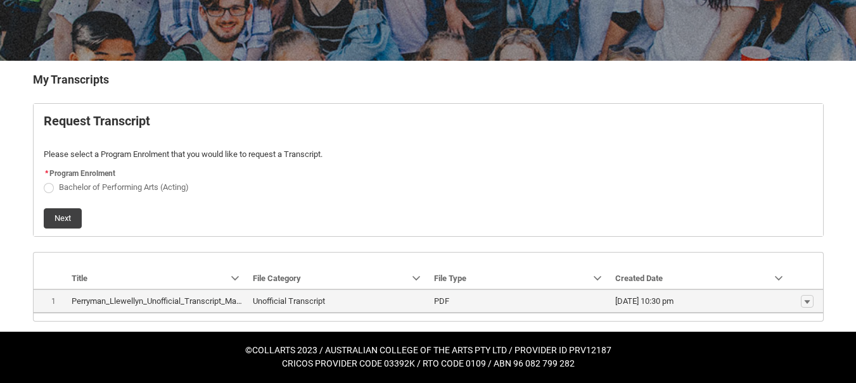
click at [270, 307] on div "Unofficial Transcript" at bounding box center [289, 301] width 72 height 13
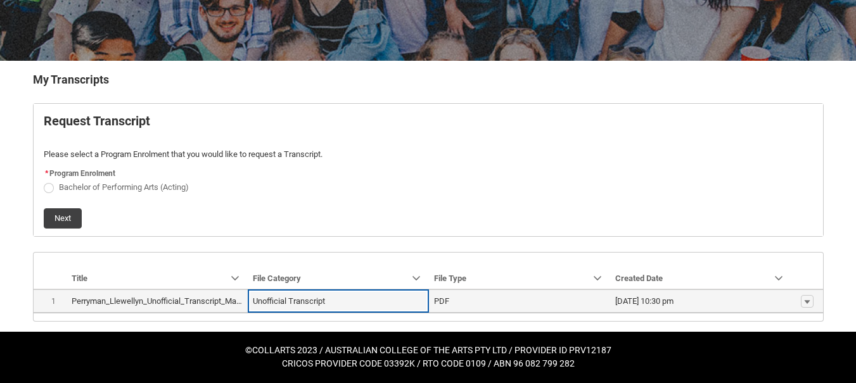
click at [224, 302] on lightning-base-formatted-text "Perryman_Llewellyn_Unofficial_Transcript_Mar 11, 2025.pdf" at bounding box center [179, 302] width 214 height 10
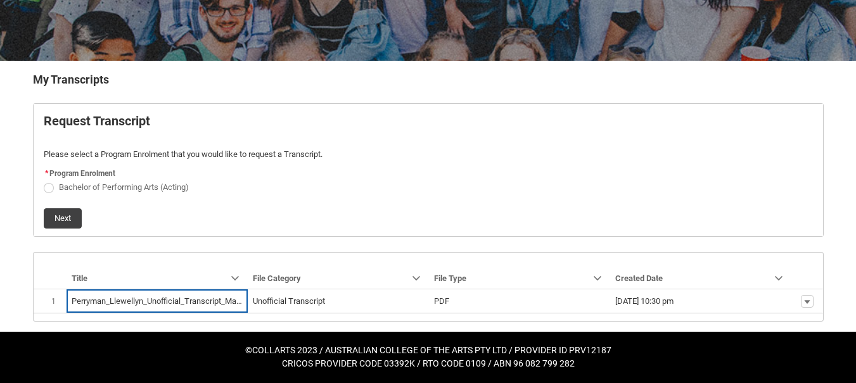
click at [139, 180] on span "Bachelor of Performing Arts (Acting)" at bounding box center [126, 186] width 135 height 12
click at [44, 180] on input "Bachelor of Performing Arts (Acting)" at bounding box center [43, 180] width 1 height 1
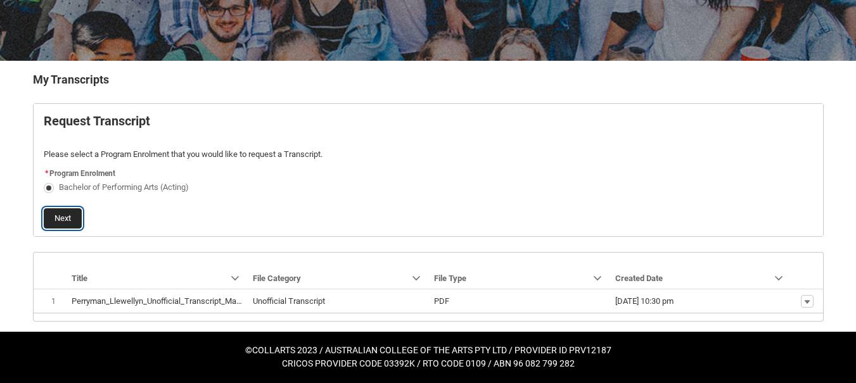
click at [67, 209] on button "Next" at bounding box center [63, 218] width 38 height 20
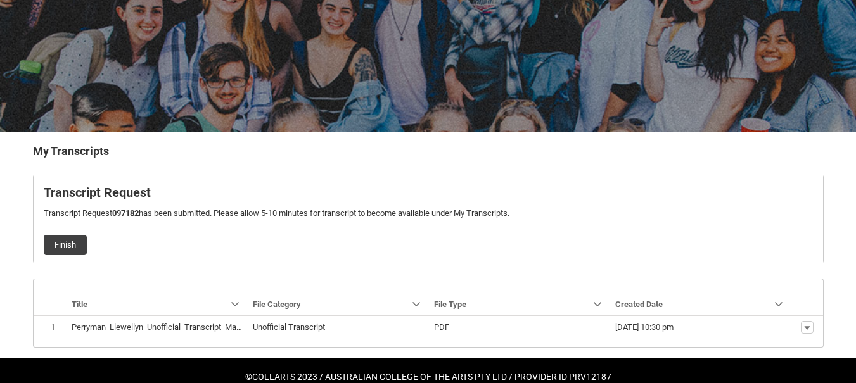
scroll to position [147, 0]
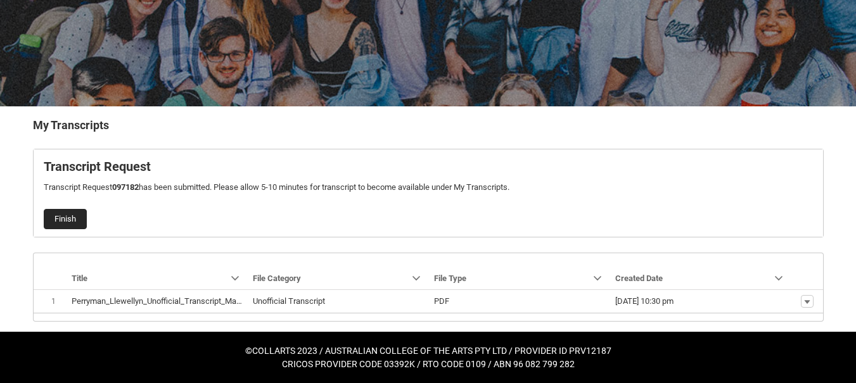
click at [83, 218] on button "Finish" at bounding box center [65, 219] width 43 height 20
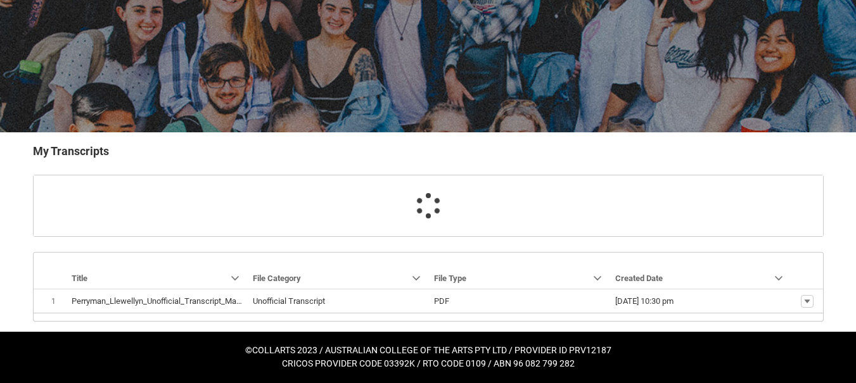
scroll to position [121, 0]
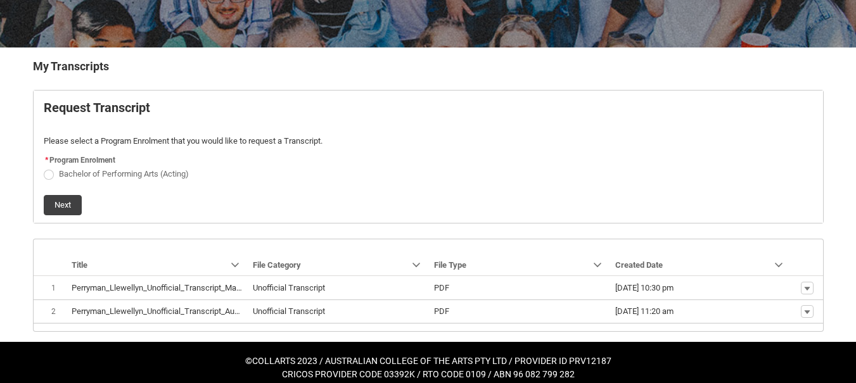
scroll to position [216, 0]
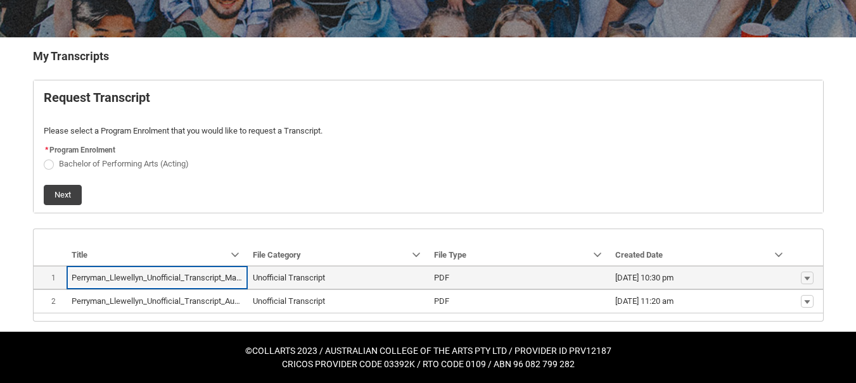
click at [245, 272] on th "Perryman_Llewellyn_Unofficial_Transcript_Mar 11, 2025.pdf" at bounding box center [157, 277] width 181 height 23
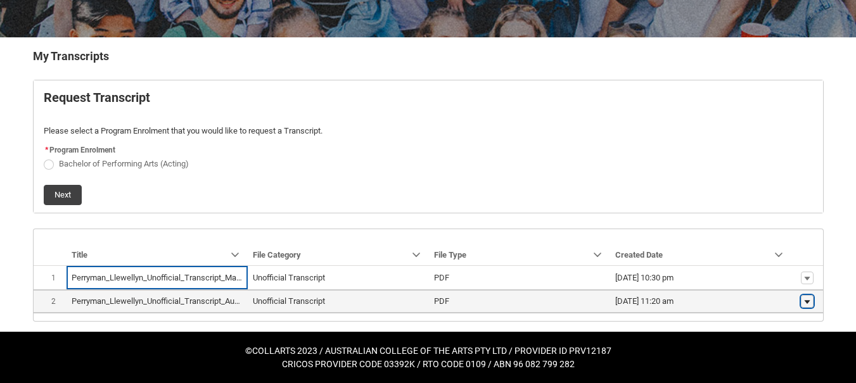
click at [805, 300] on lightning-primitive-icon "button" at bounding box center [807, 302] width 8 height 9
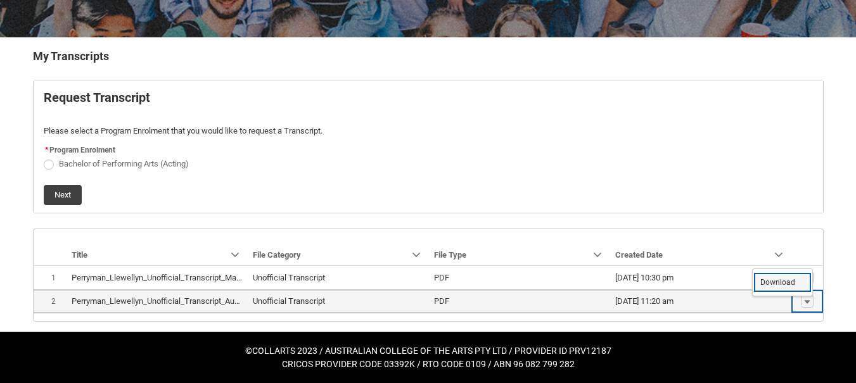
click at [782, 284] on span "Download" at bounding box center [777, 282] width 35 height 11
